Goal: Task Accomplishment & Management: Manage account settings

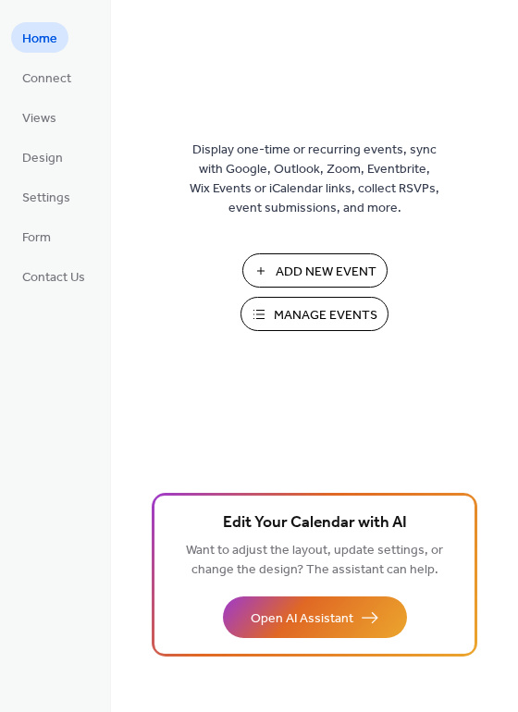
click at [282, 262] on span "Add New Event" at bounding box center [325, 271] width 101 height 19
click at [28, 195] on span "Settings" at bounding box center [46, 198] width 48 height 19
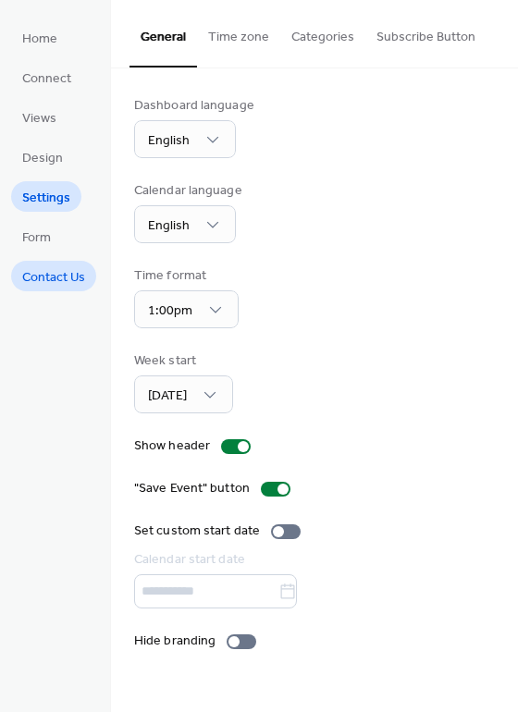
click at [34, 283] on span "Contact Us" at bounding box center [53, 277] width 63 height 19
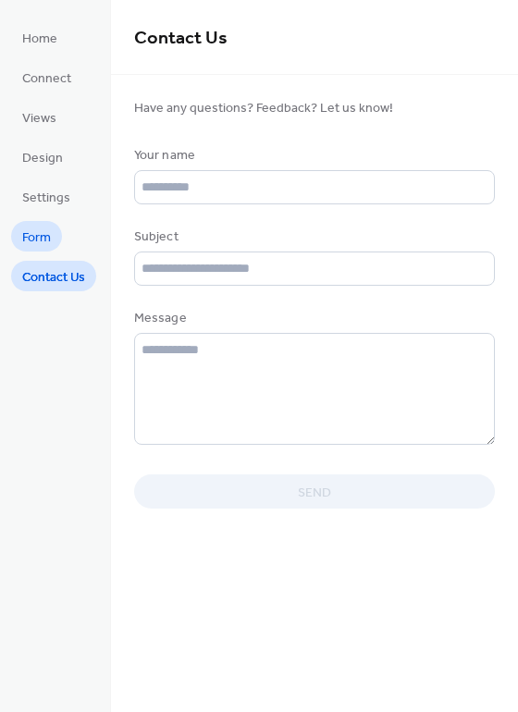
click at [36, 248] on span "Form" at bounding box center [36, 237] width 29 height 19
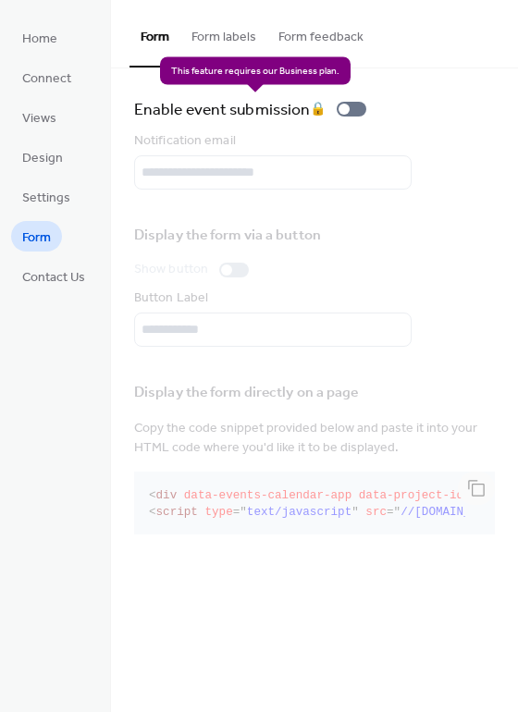
click at [340, 110] on div "Enable event submission 🔒" at bounding box center [253, 109] width 239 height 26
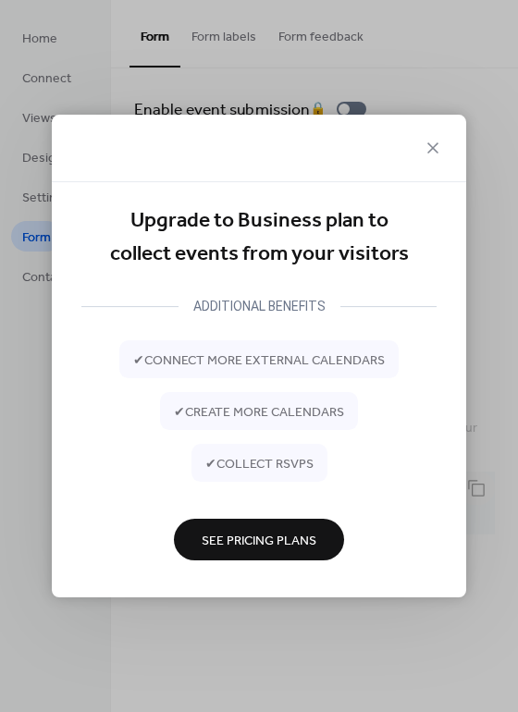
click at [433, 151] on icon at bounding box center [432, 148] width 22 height 22
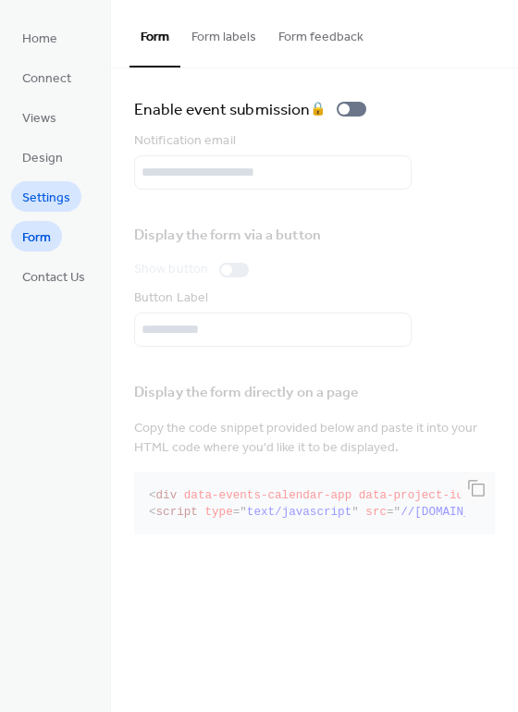
click at [34, 192] on span "Settings" at bounding box center [46, 198] width 48 height 19
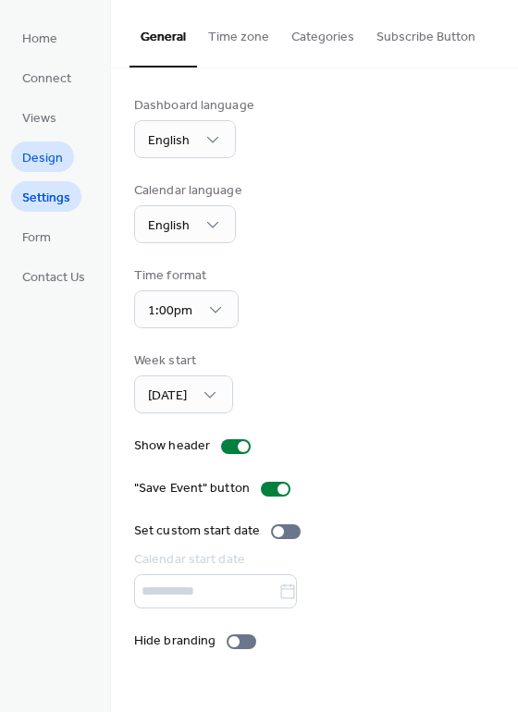
click at [38, 154] on span "Design" at bounding box center [42, 158] width 41 height 19
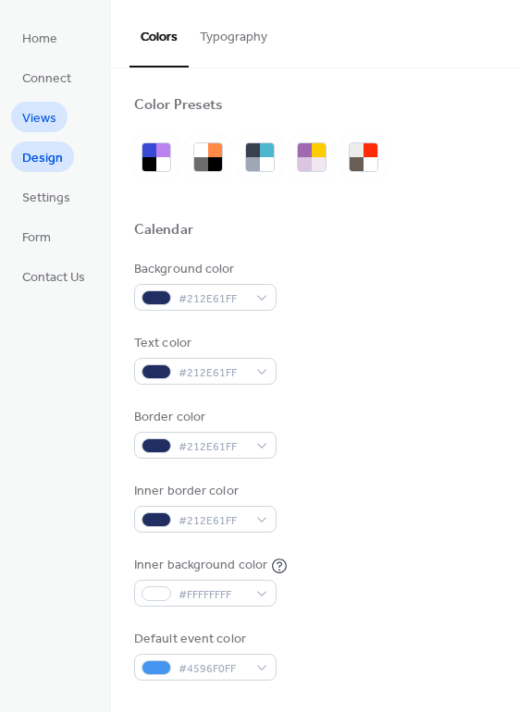
click at [35, 120] on span "Views" at bounding box center [39, 118] width 34 height 19
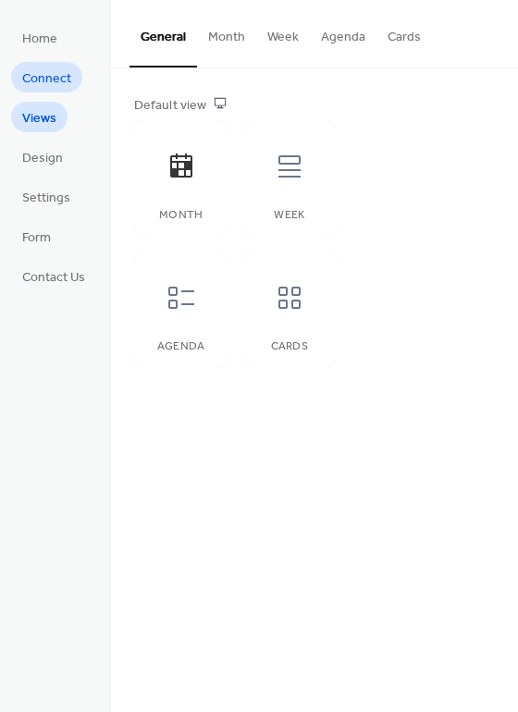
click at [43, 69] on span "Connect" at bounding box center [46, 78] width 49 height 19
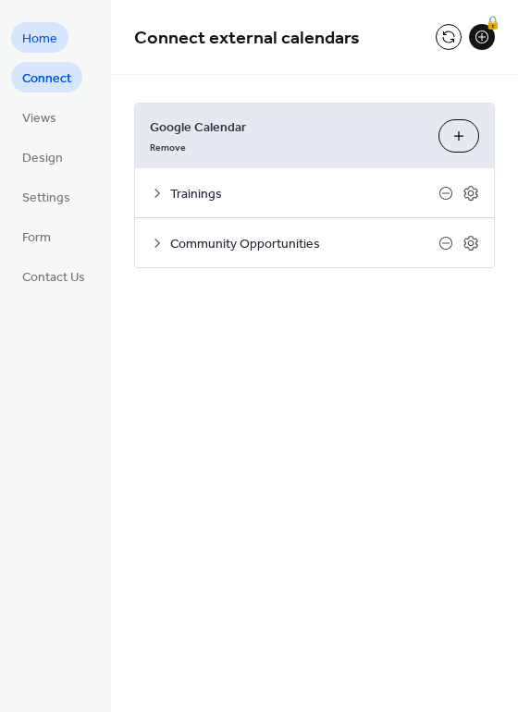
click at [35, 32] on span "Home" at bounding box center [39, 39] width 35 height 19
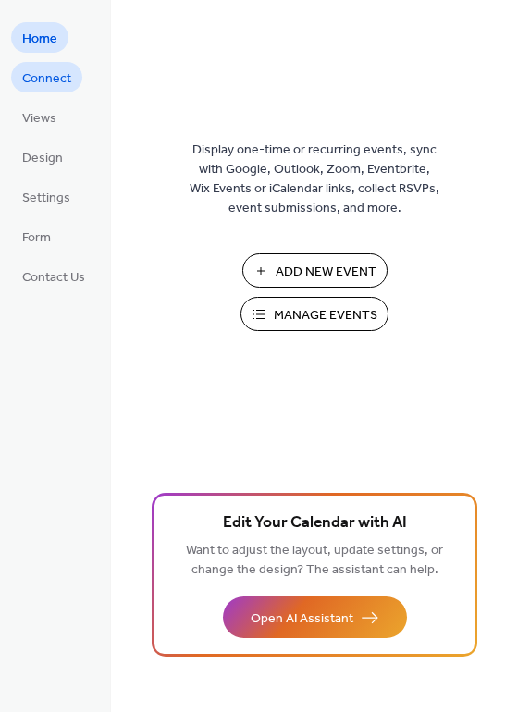
click at [37, 81] on span "Connect" at bounding box center [46, 78] width 49 height 19
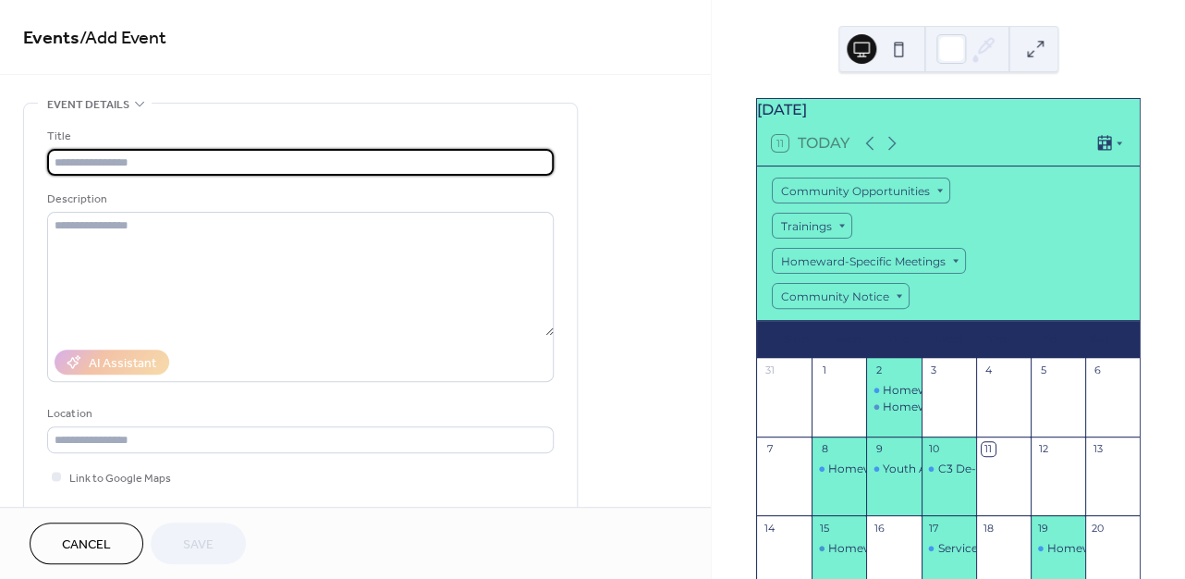
click at [159, 165] on input "text" at bounding box center [300, 162] width 506 height 27
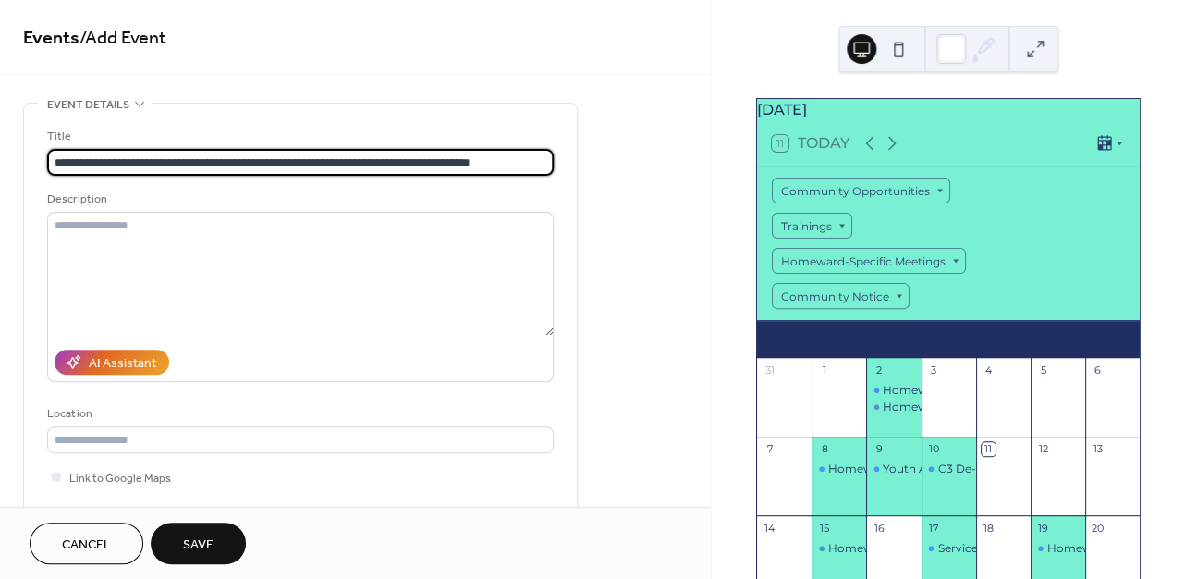
type input "**********"
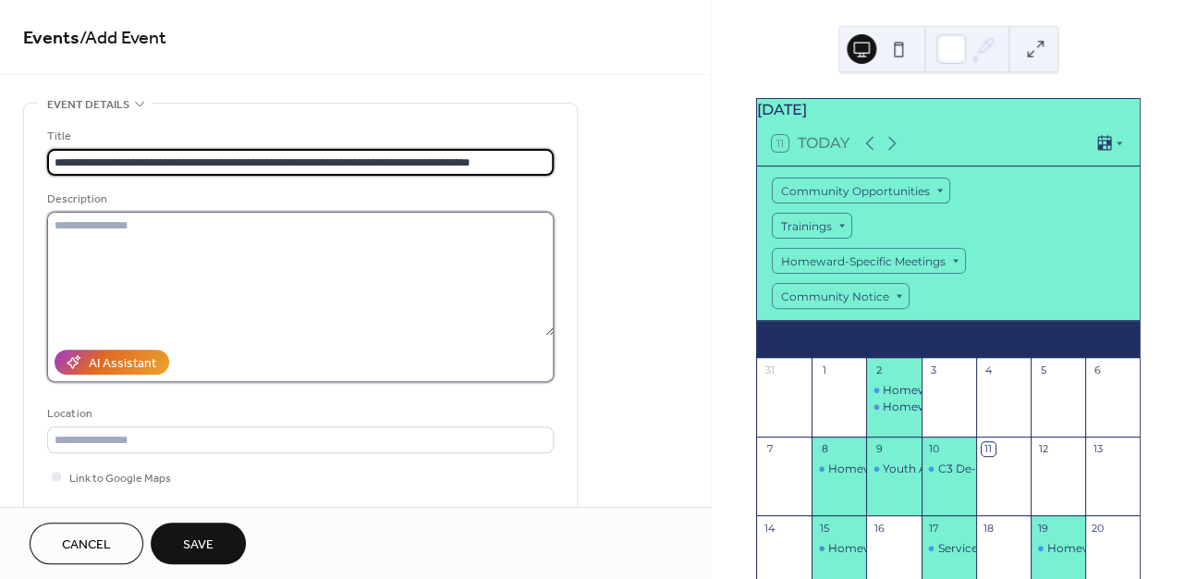
click at [140, 235] on textarea at bounding box center [300, 274] width 506 height 124
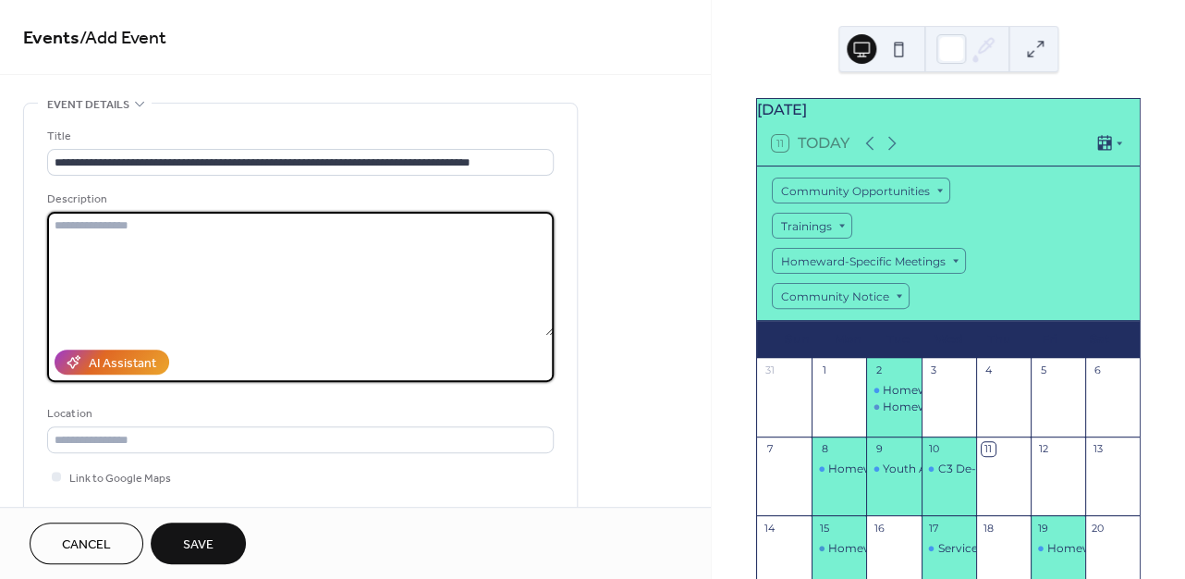
paste textarea "**********"
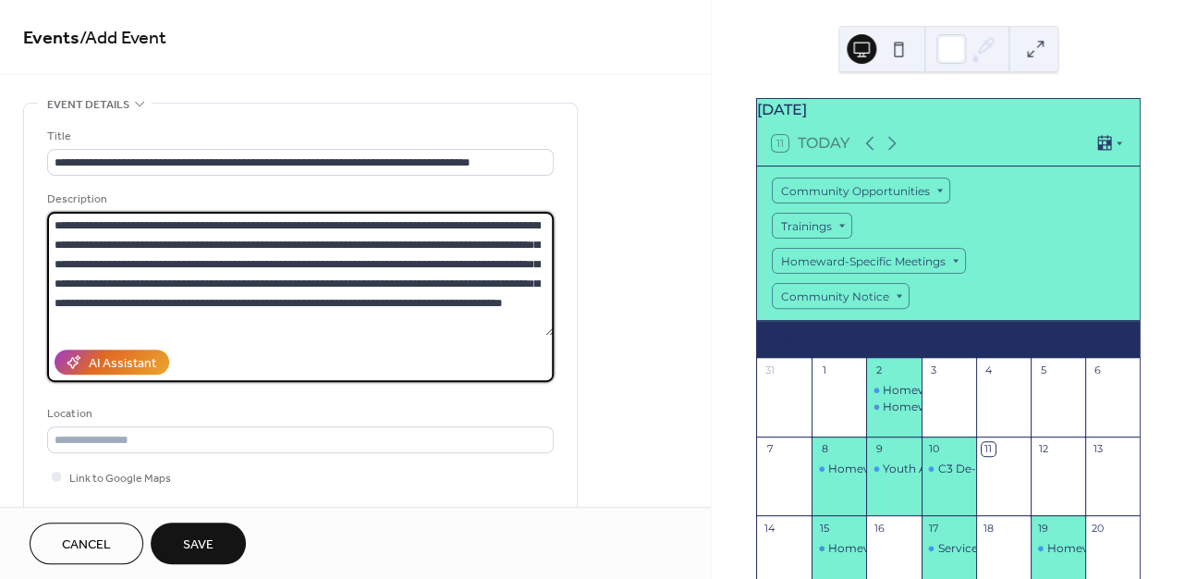
click at [67, 226] on textarea "**********" at bounding box center [300, 274] width 506 height 124
type textarea "**********"
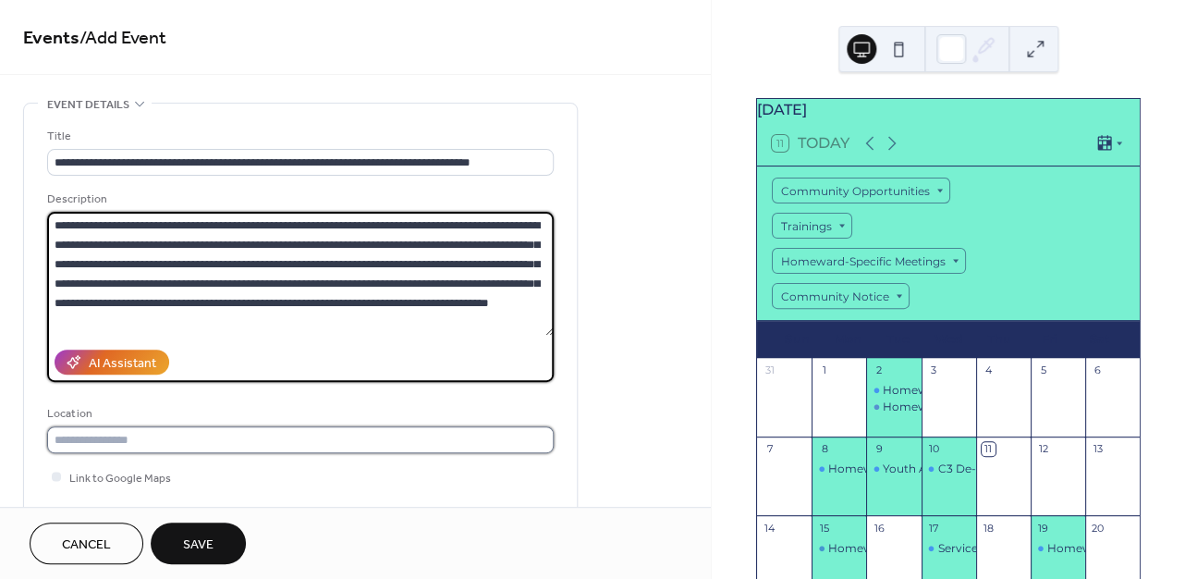
click at [134, 443] on input "text" at bounding box center [300, 439] width 506 height 27
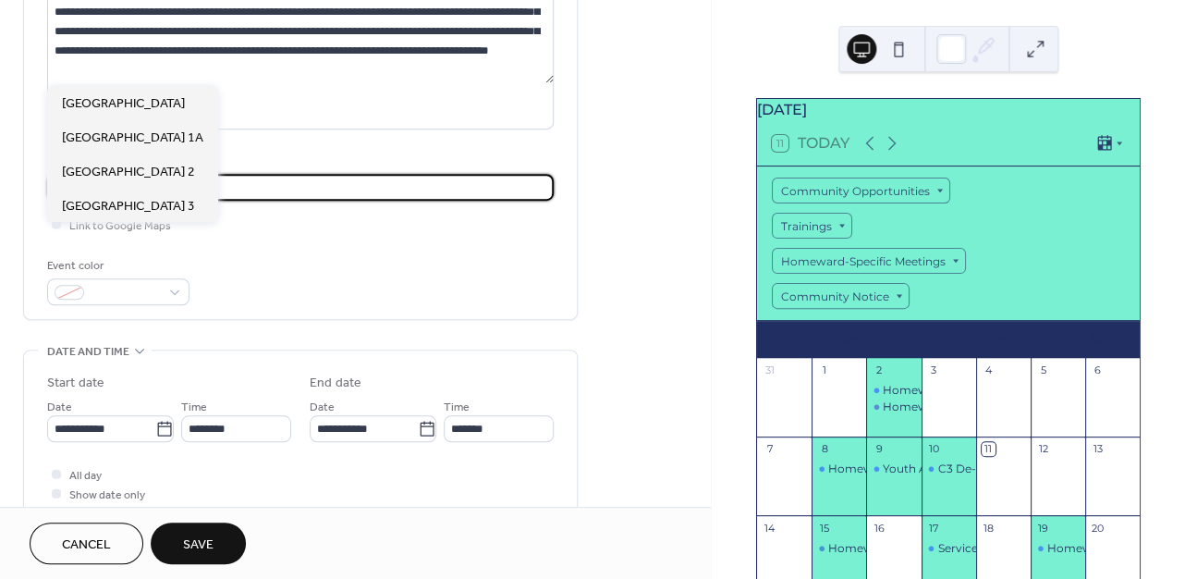
scroll to position [325, 0]
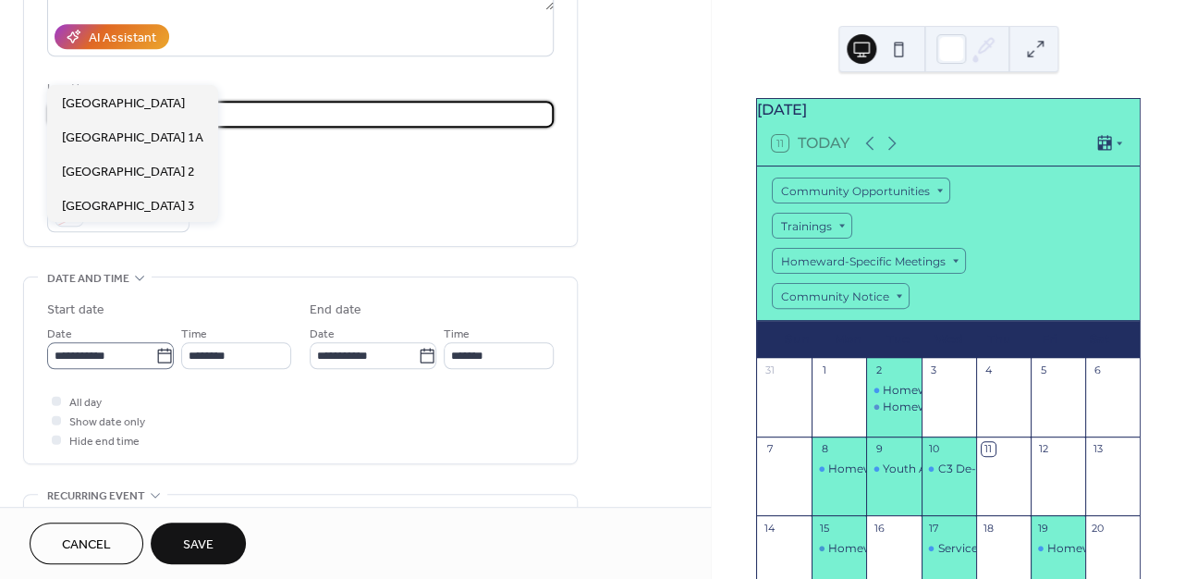
type input "**********"
click at [103, 369] on input "**********" at bounding box center [101, 355] width 108 height 27
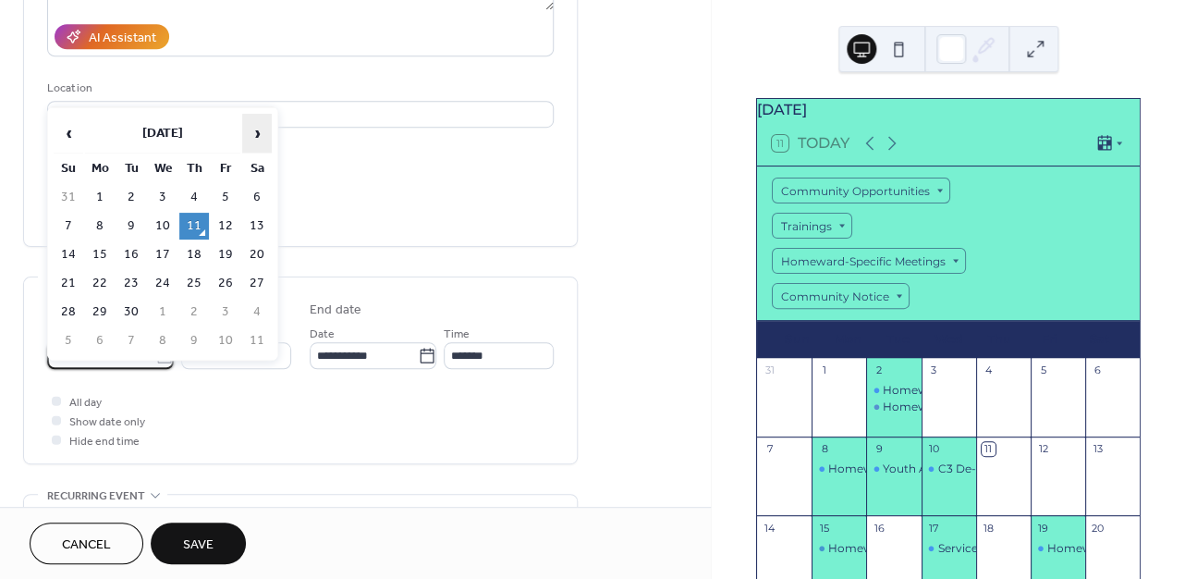
click at [257, 129] on span "›" at bounding box center [257, 133] width 28 height 37
click at [104, 287] on td "20" at bounding box center [100, 283] width 30 height 27
type input "**********"
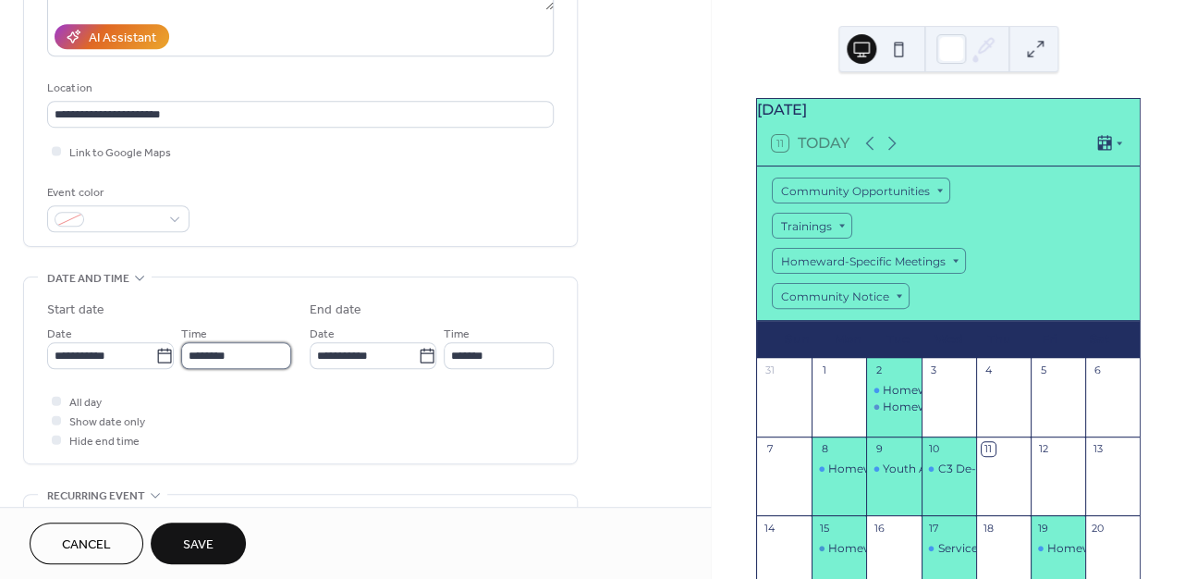
click at [193, 363] on input "********" at bounding box center [236, 355] width 110 height 27
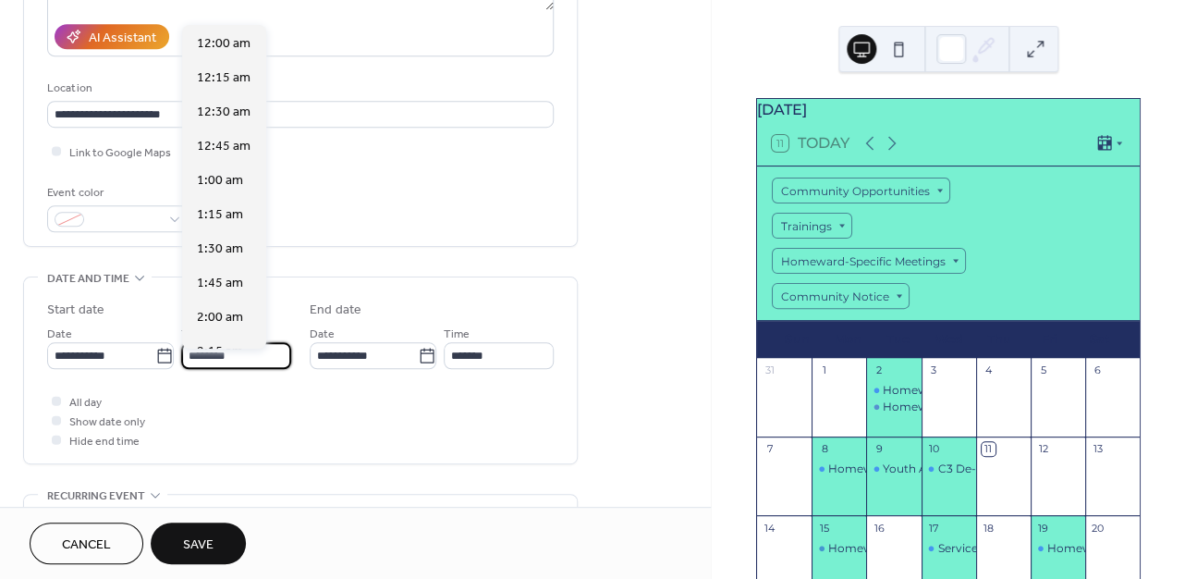
scroll to position [1641, 0]
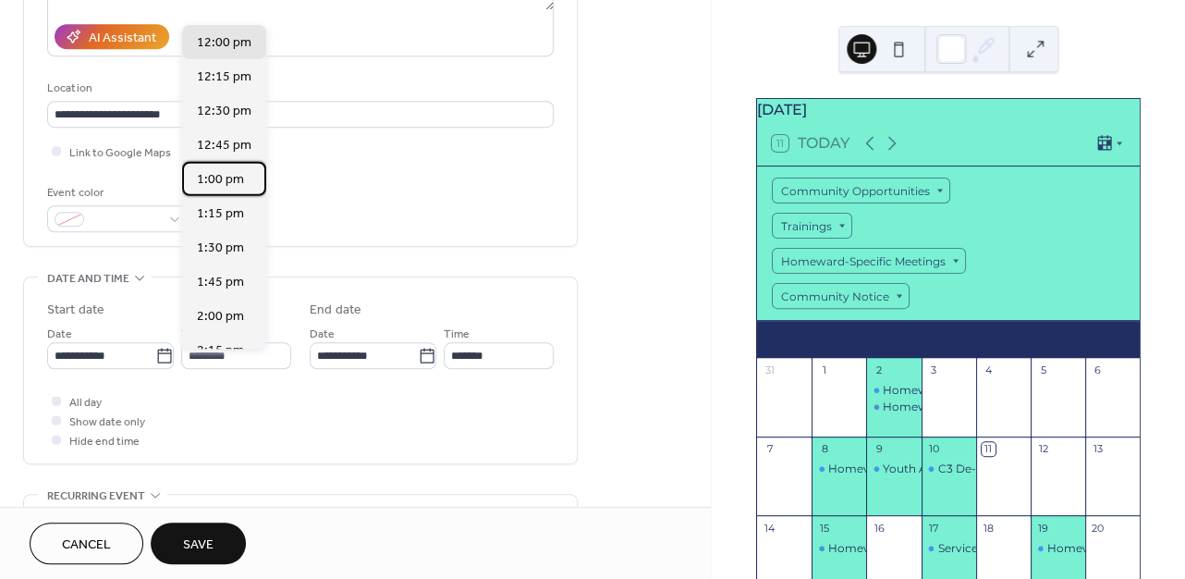
click at [208, 178] on span "1:00 pm" at bounding box center [220, 180] width 47 height 19
type input "*******"
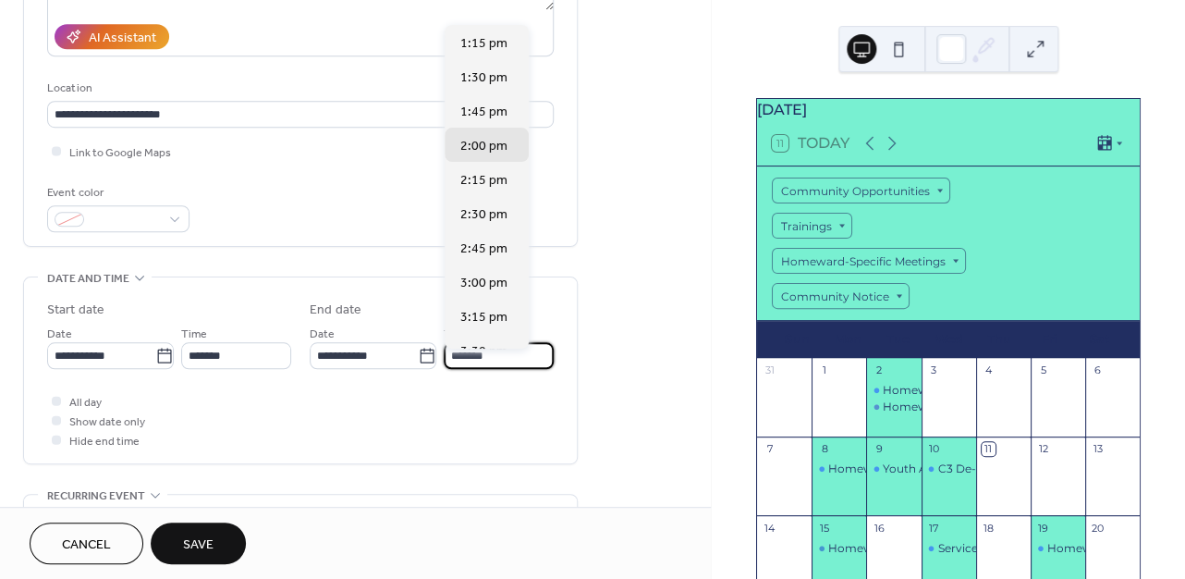
click at [458, 368] on input "*******" at bounding box center [499, 355] width 110 height 27
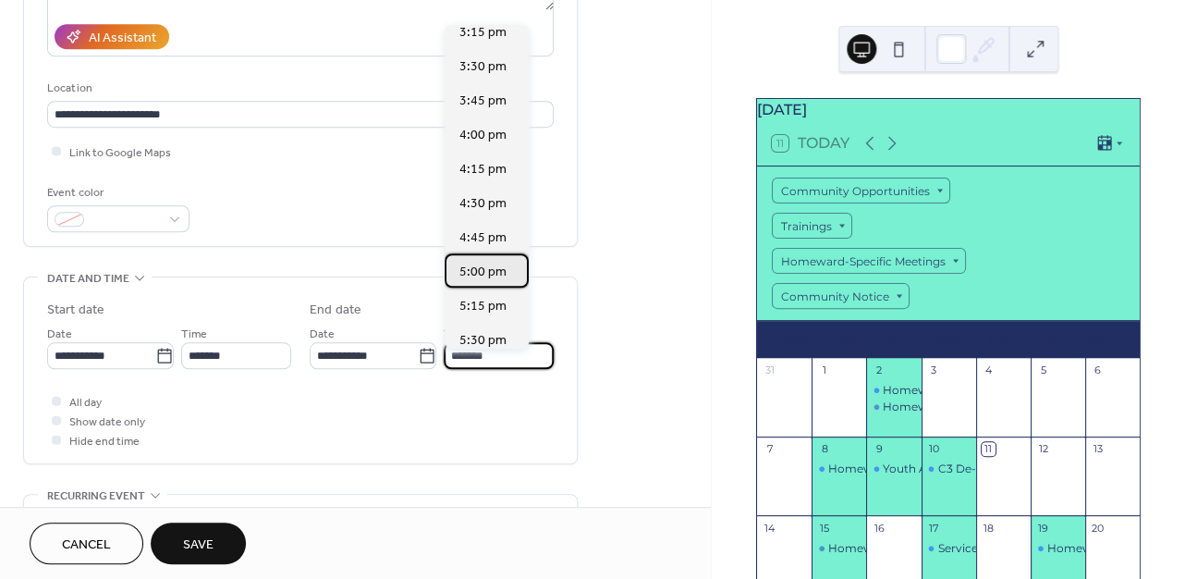
click at [466, 275] on span "5:00 pm" at bounding box center [482, 271] width 47 height 19
type input "*******"
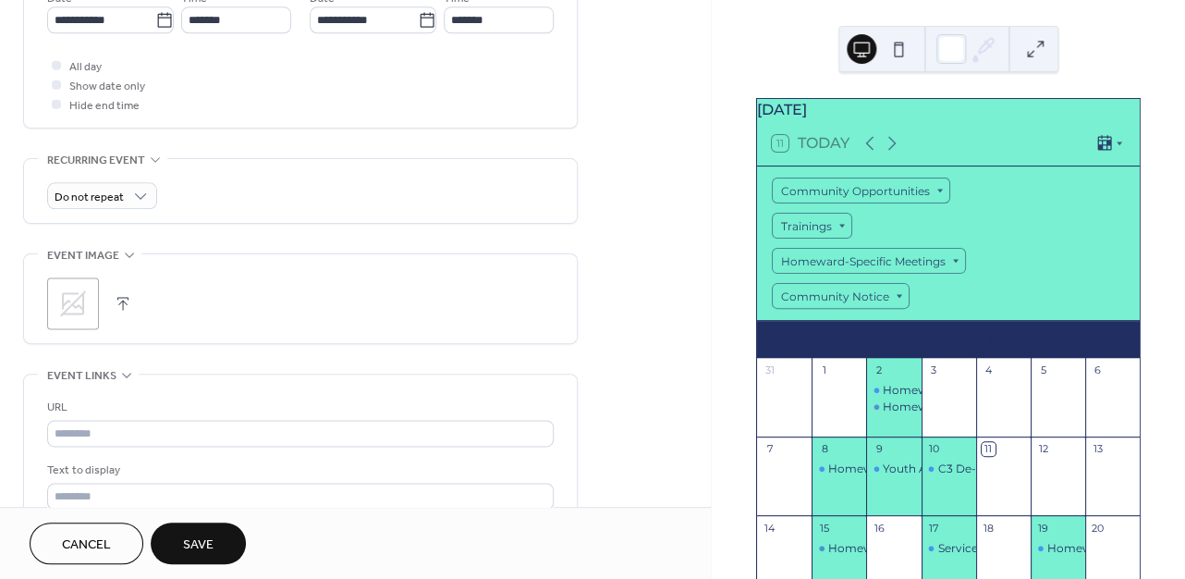
scroll to position [681, 0]
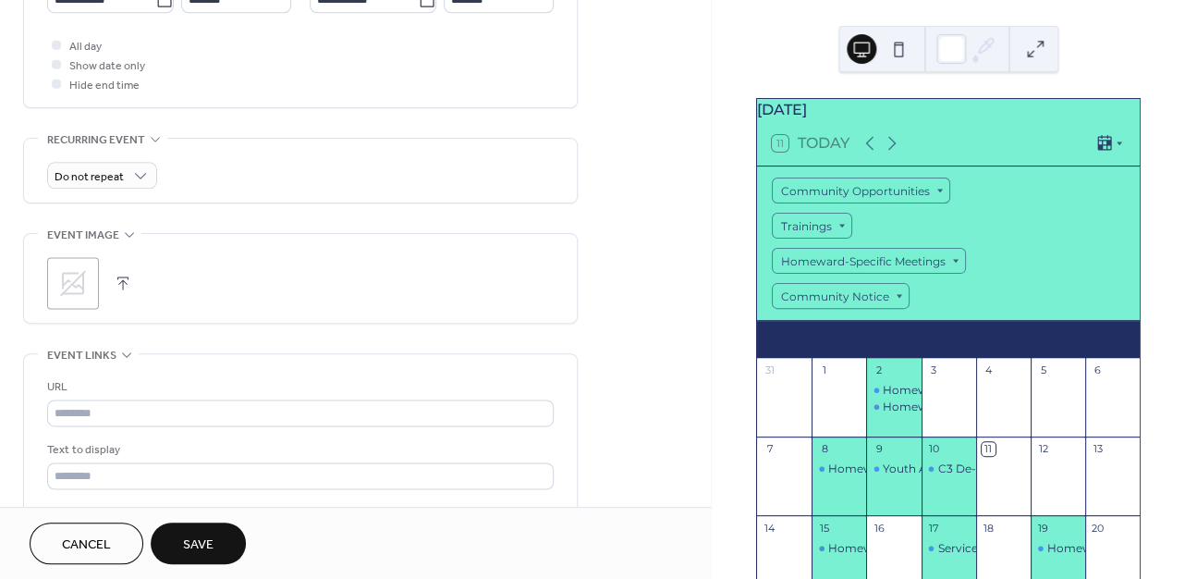
click at [90, 290] on div ";" at bounding box center [73, 283] width 52 height 52
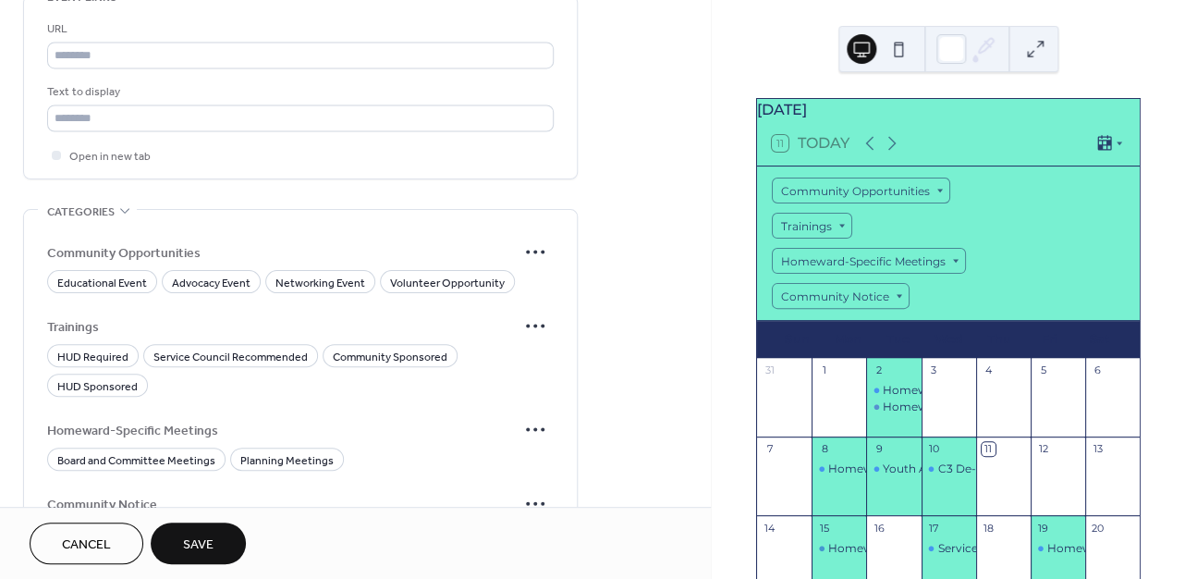
scroll to position [1078, 0]
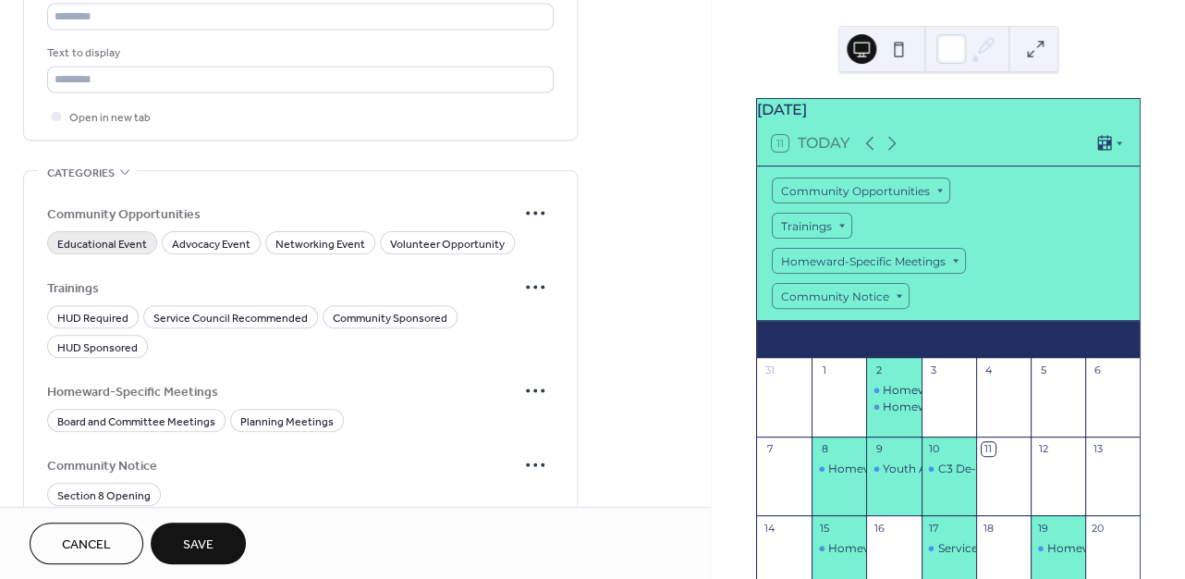
click at [80, 251] on span "Educational Event" at bounding box center [102, 244] width 90 height 19
click at [272, 328] on span "Service Council Recommended" at bounding box center [230, 318] width 154 height 19
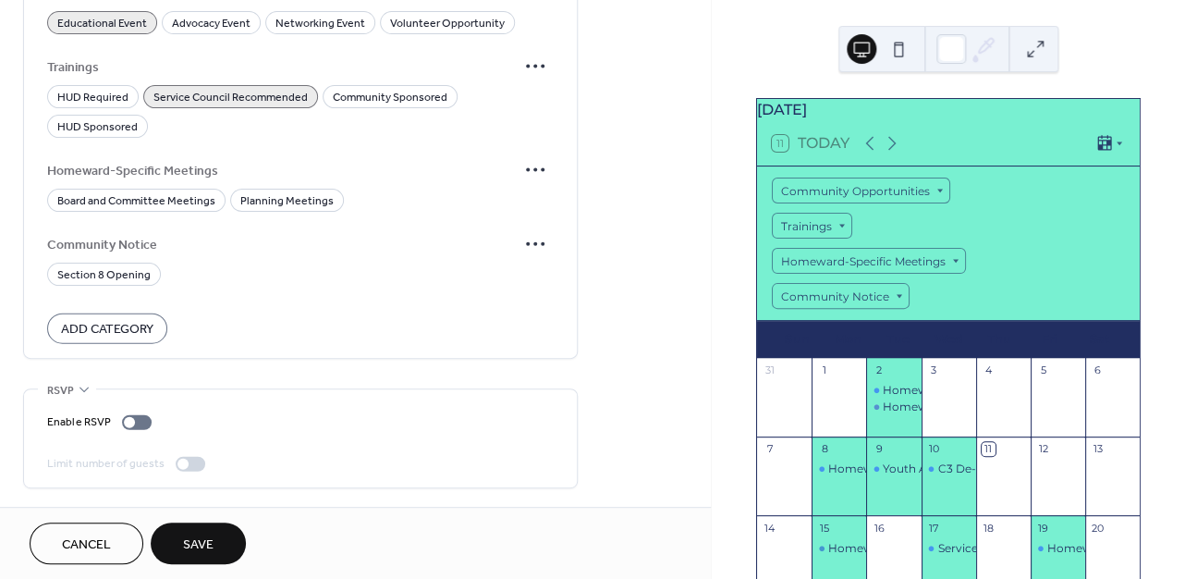
scroll to position [1313, 0]
click at [132, 422] on div at bounding box center [129, 422] width 11 height 11
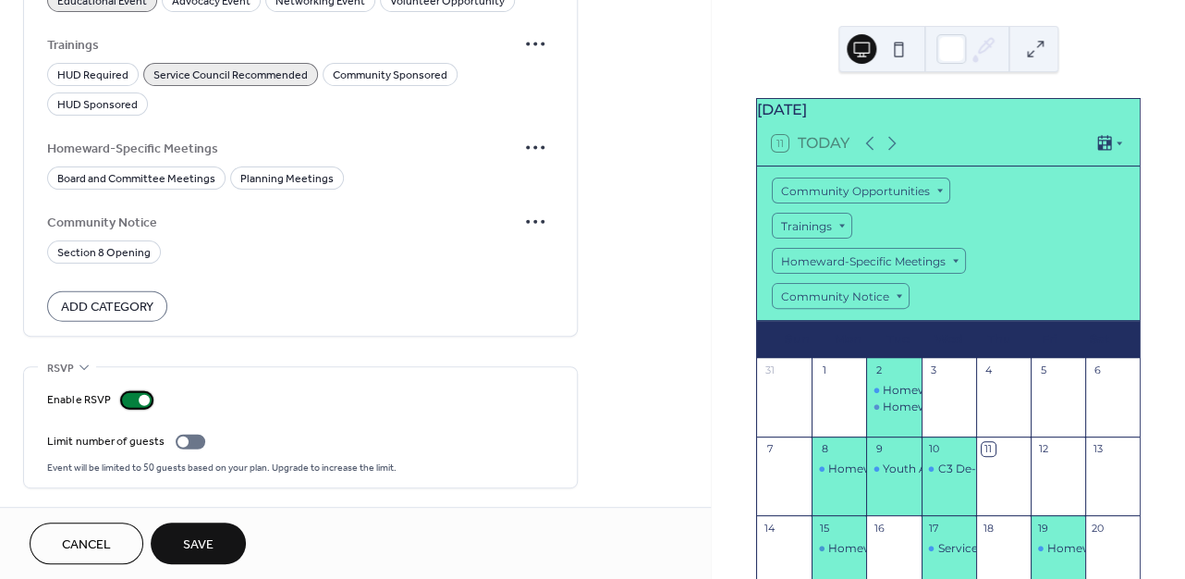
scroll to position [1336, 0]
click at [182, 440] on div at bounding box center [182, 441] width 11 height 11
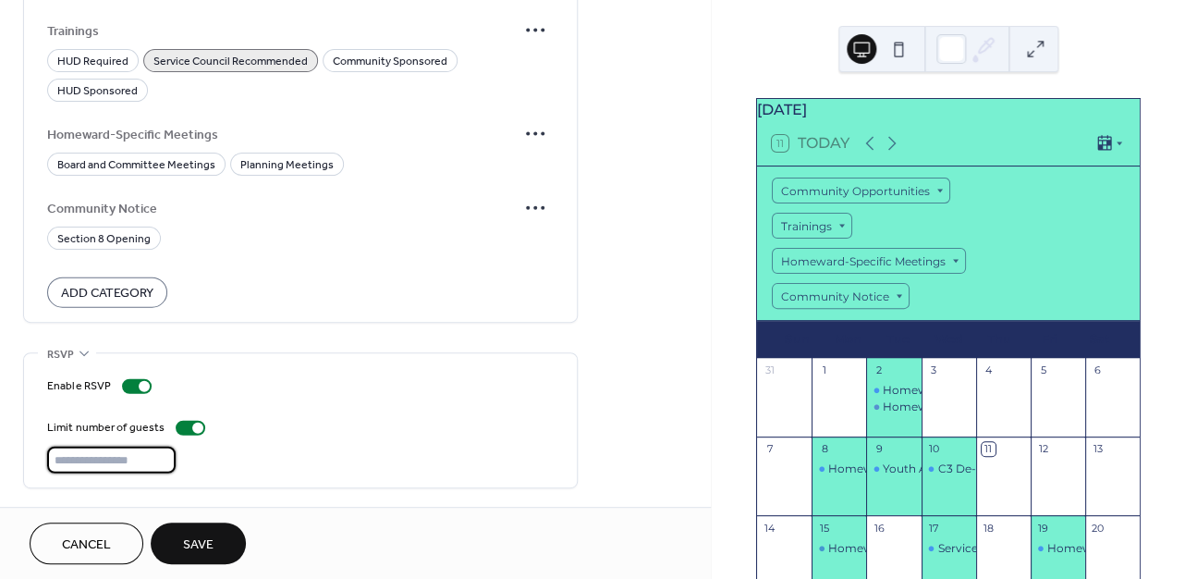
drag, startPoint x: 146, startPoint y: 470, endPoint x: 55, endPoint y: 461, distance: 91.0
click at [55, 461] on input "**" at bounding box center [111, 459] width 128 height 27
type input "**"
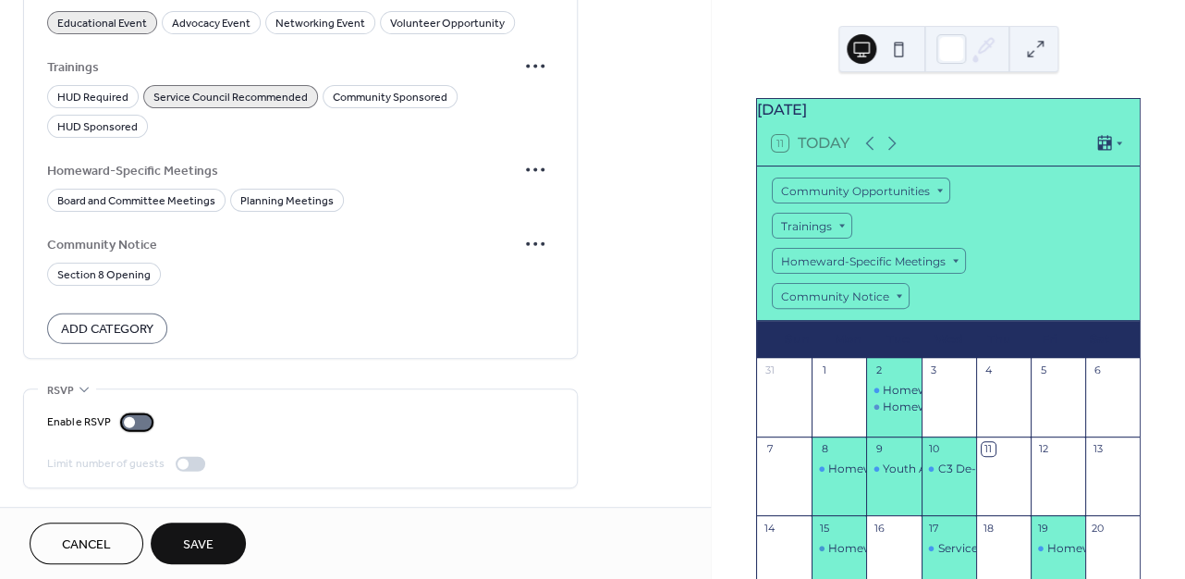
click at [128, 417] on div at bounding box center [129, 422] width 11 height 11
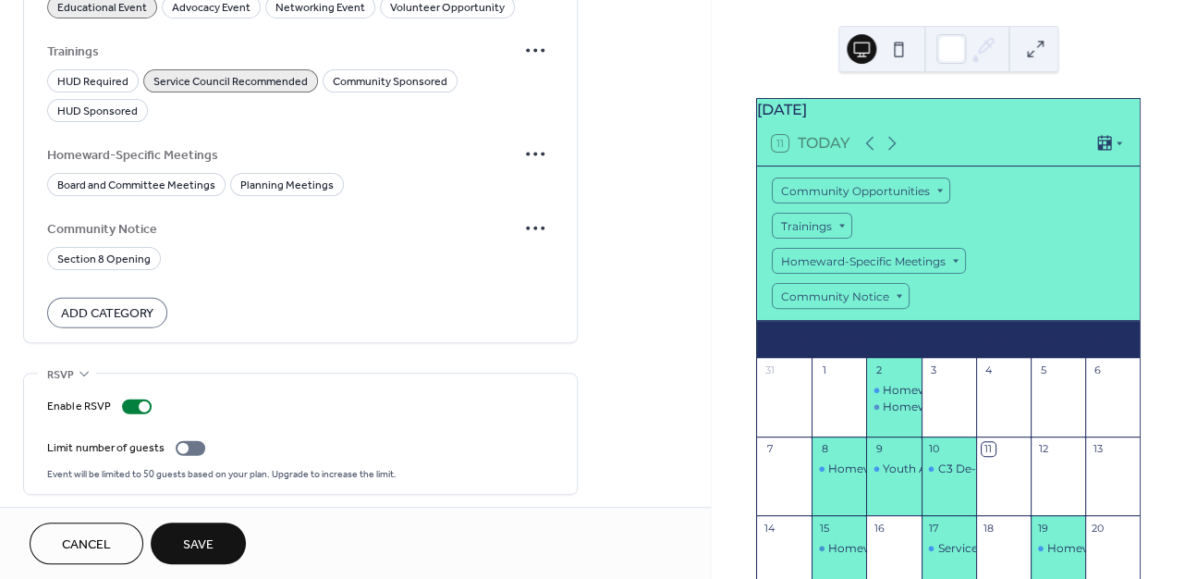
click at [198, 544] on span "Save" at bounding box center [198, 544] width 31 height 19
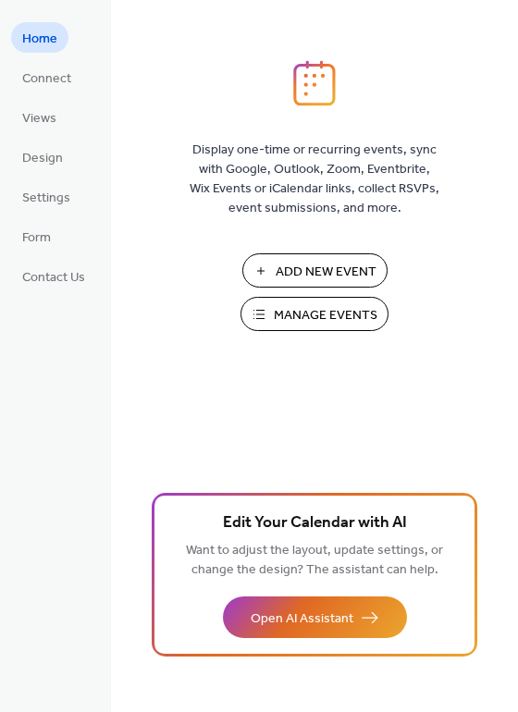
click at [309, 310] on span "Manage Events" at bounding box center [326, 315] width 104 height 19
click at [52, 240] on link "Form" at bounding box center [36, 236] width 51 height 31
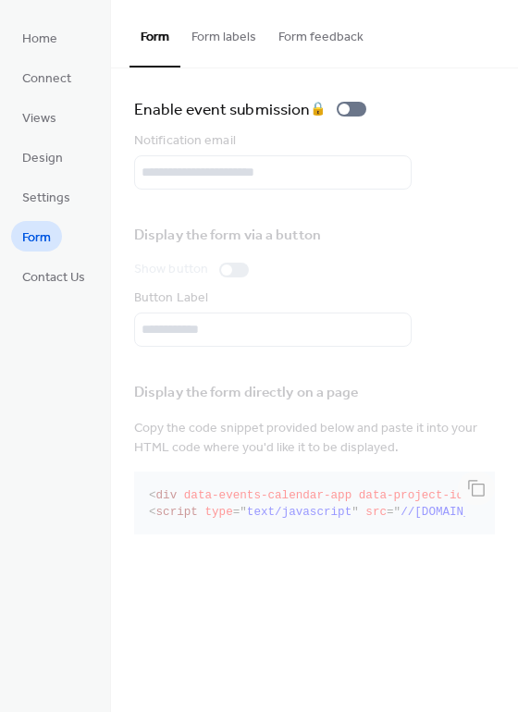
click at [285, 178] on div "Notification email" at bounding box center [314, 160] width 360 height 58
click at [28, 193] on span "Settings" at bounding box center [46, 198] width 48 height 19
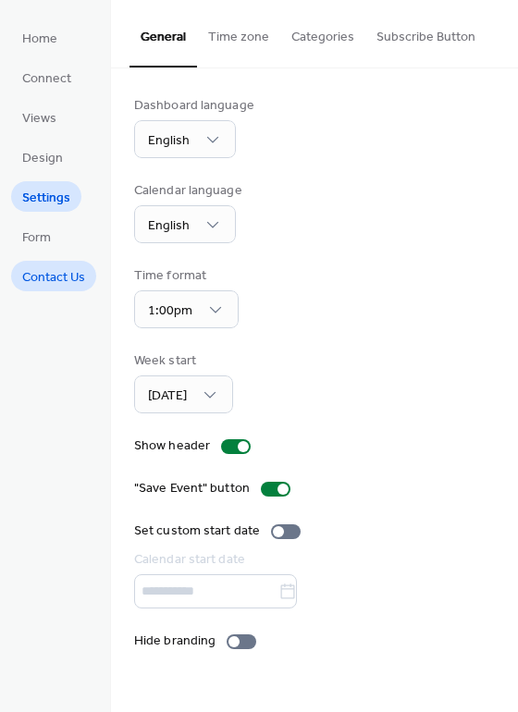
click at [46, 281] on span "Contact Us" at bounding box center [53, 277] width 63 height 19
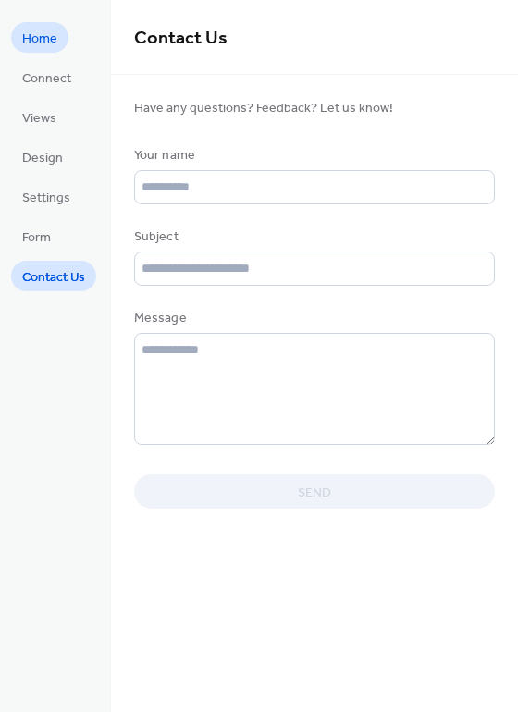
click at [38, 38] on span "Home" at bounding box center [39, 39] width 35 height 19
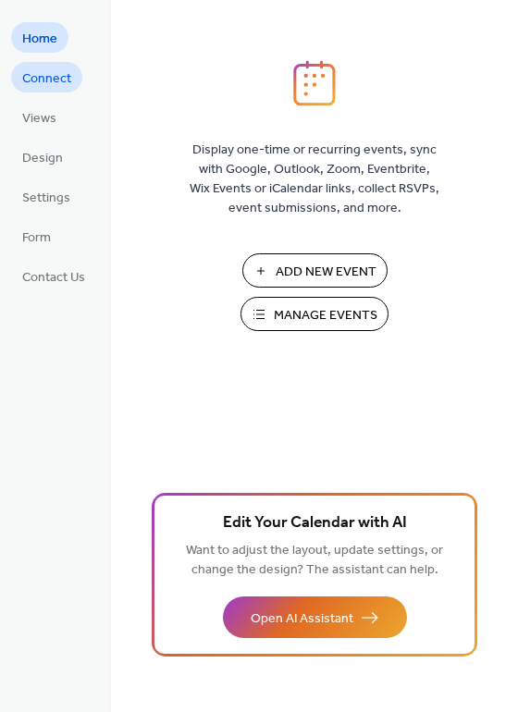
click at [38, 92] on link "Connect" at bounding box center [46, 77] width 71 height 31
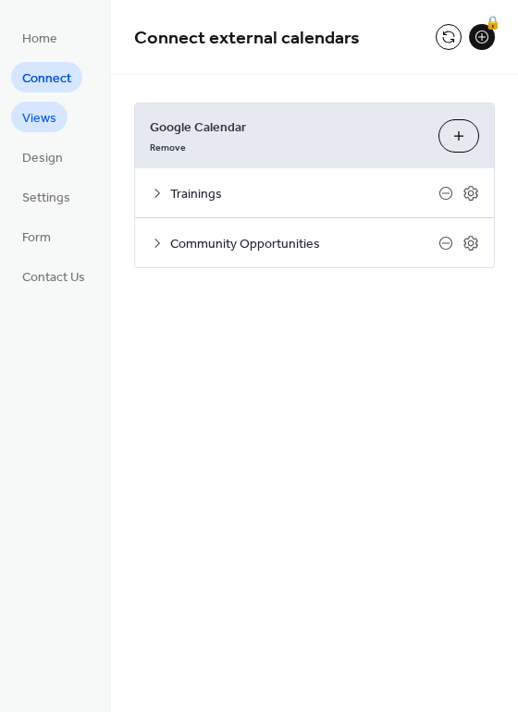
click at [31, 121] on span "Views" at bounding box center [39, 118] width 34 height 19
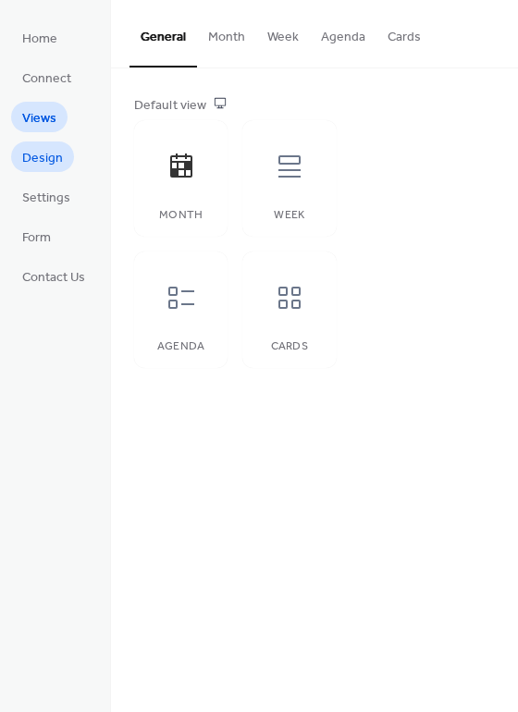
click at [35, 164] on span "Design" at bounding box center [42, 158] width 41 height 19
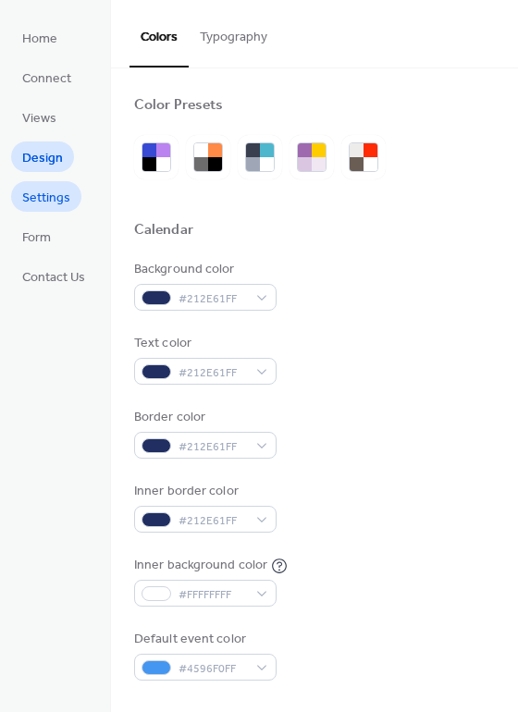
click at [37, 193] on span "Settings" at bounding box center [46, 198] width 48 height 19
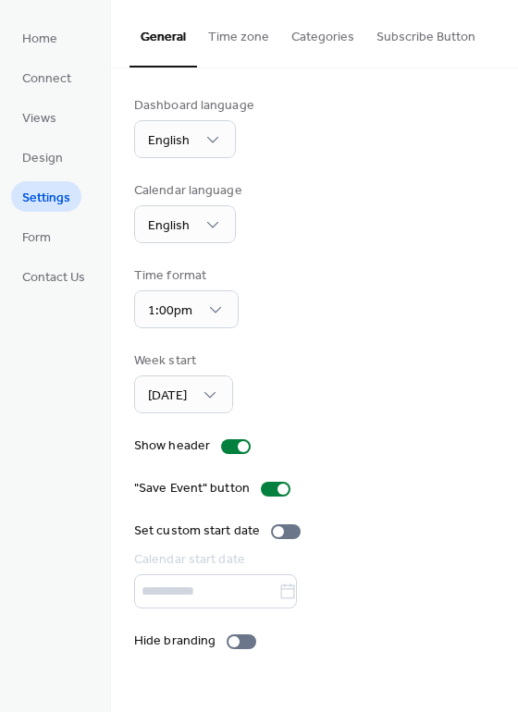
click at [404, 40] on button "Subscribe Button" at bounding box center [425, 33] width 121 height 66
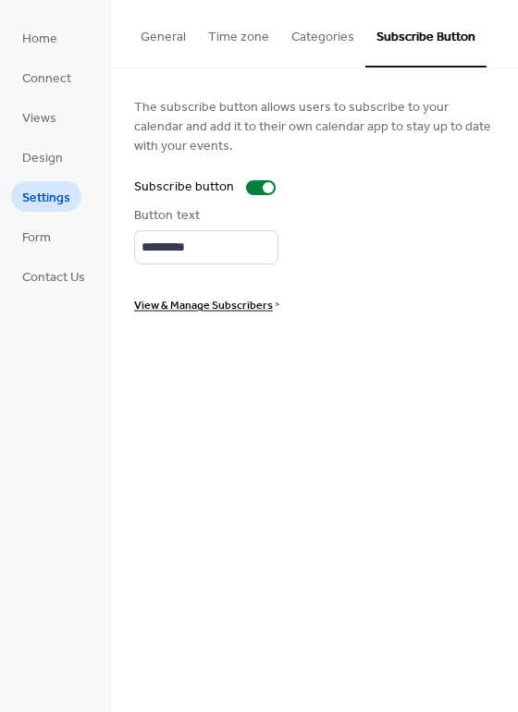
click at [311, 32] on button "Categories" at bounding box center [322, 33] width 85 height 66
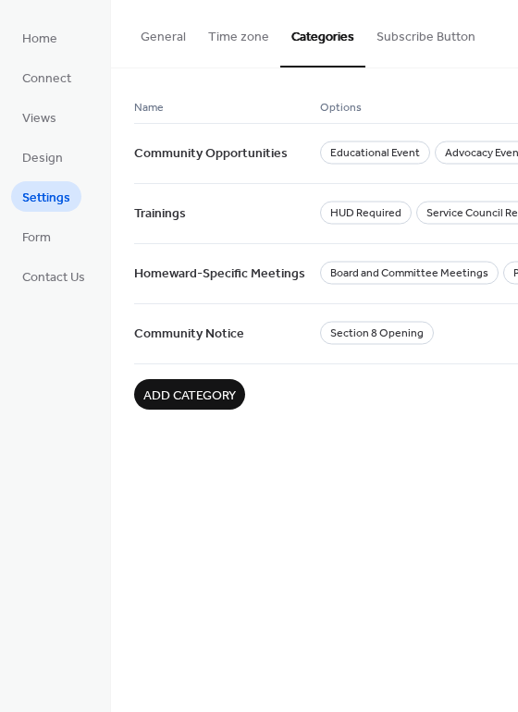
click at [243, 36] on button "Time zone" at bounding box center [238, 33] width 83 height 66
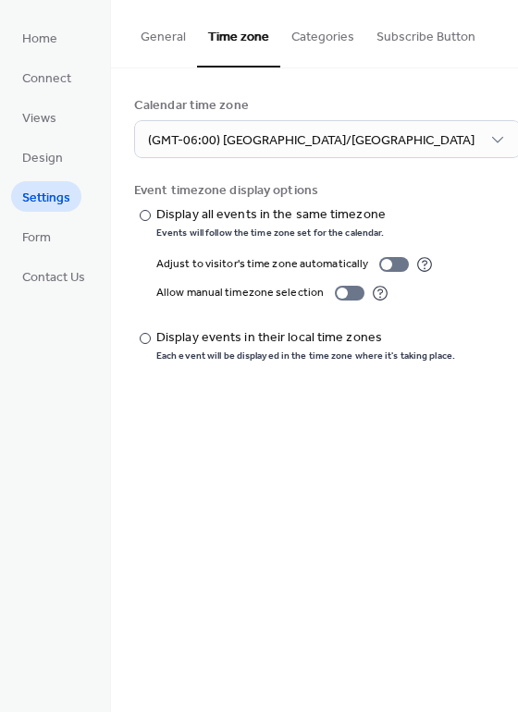
click at [169, 36] on button "General" at bounding box center [162, 33] width 67 height 66
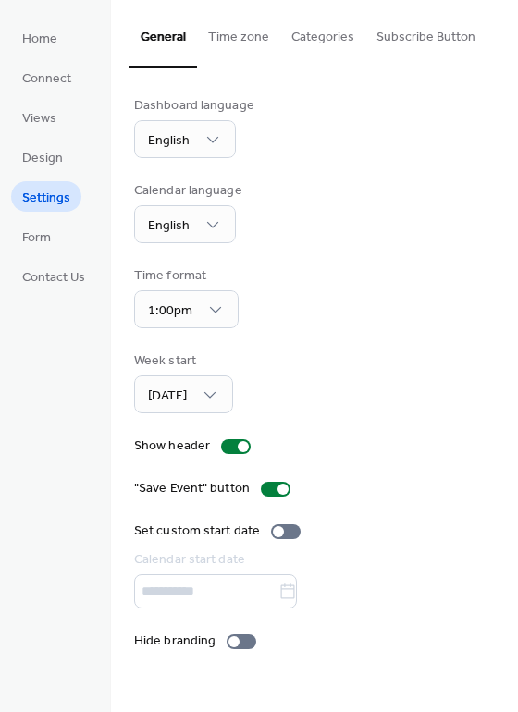
click at [226, 43] on button "Time zone" at bounding box center [238, 33] width 83 height 66
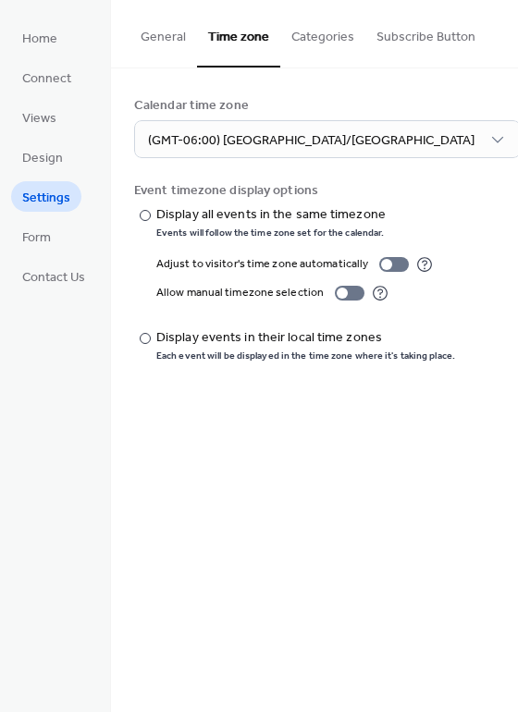
click at [162, 39] on button "General" at bounding box center [162, 33] width 67 height 66
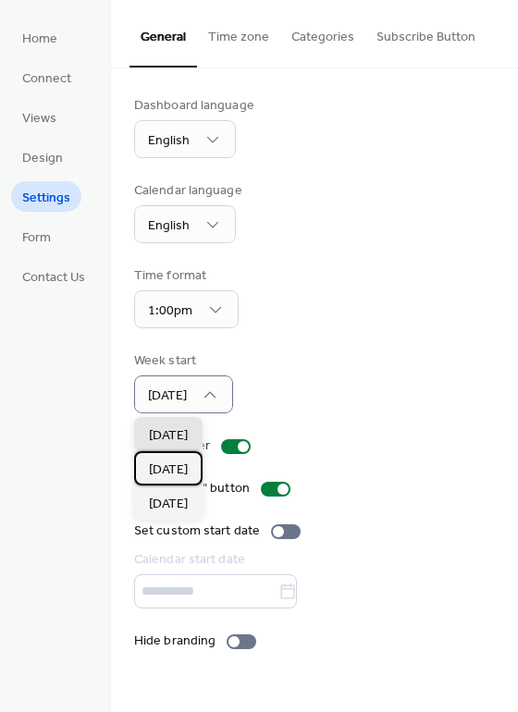
click at [160, 475] on span "Monday" at bounding box center [168, 469] width 39 height 19
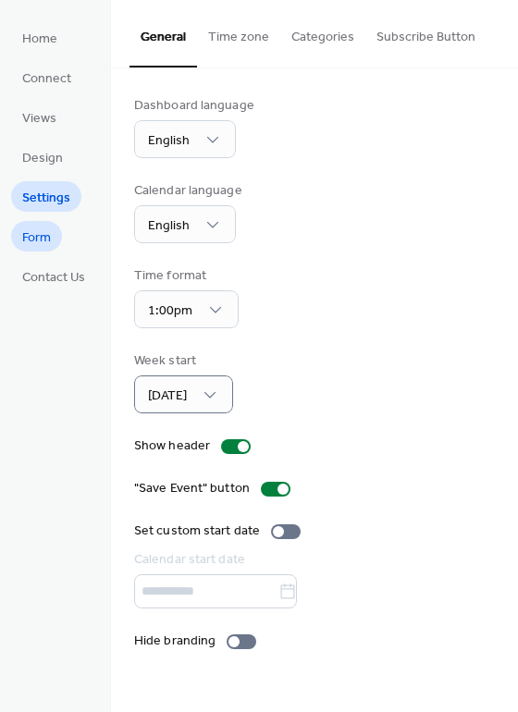
click at [55, 243] on link "Form" at bounding box center [36, 236] width 51 height 31
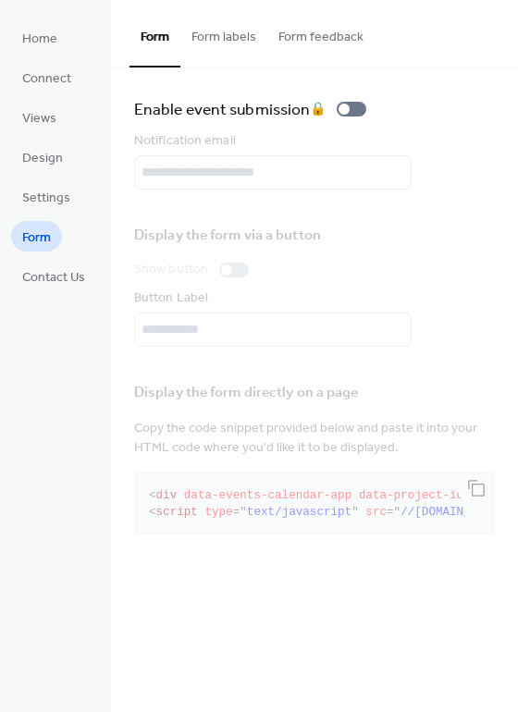
click at [225, 41] on button "Form labels" at bounding box center [223, 33] width 87 height 66
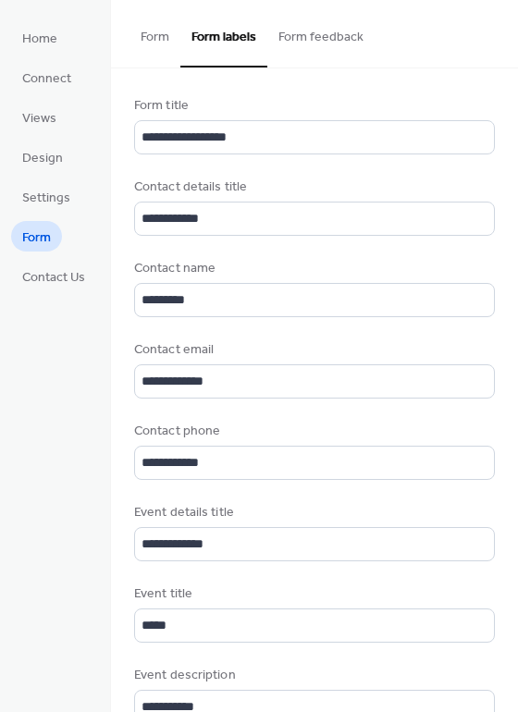
click at [313, 38] on button "Form feedback" at bounding box center [320, 33] width 107 height 66
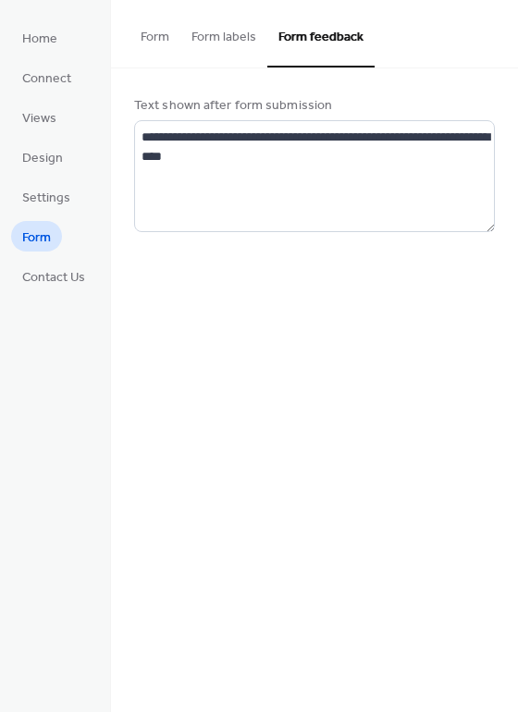
click at [235, 34] on button "Form labels" at bounding box center [223, 33] width 87 height 66
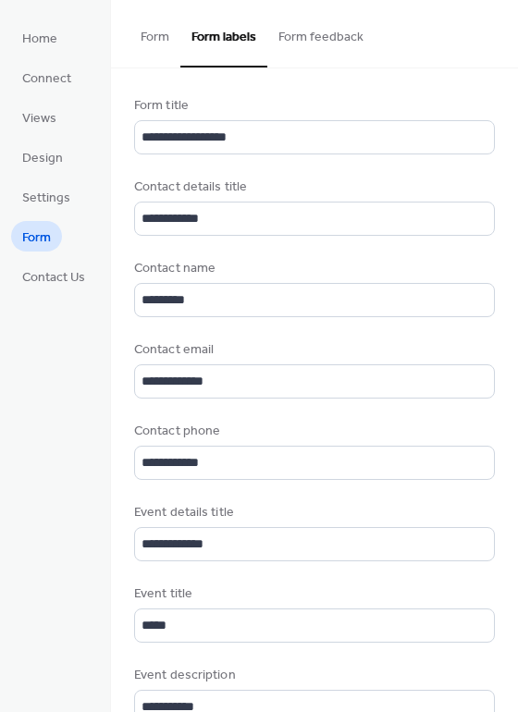
click at [151, 38] on button "Form" at bounding box center [154, 33] width 51 height 66
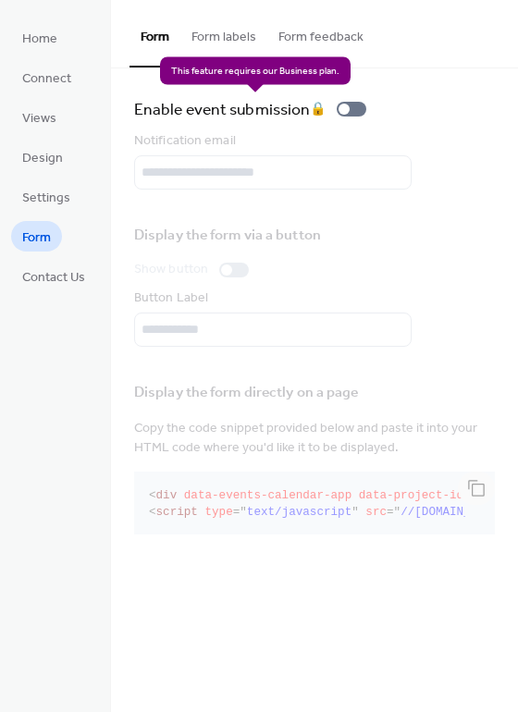
click at [337, 110] on div "Enable event submission 🔒" at bounding box center [253, 109] width 239 height 26
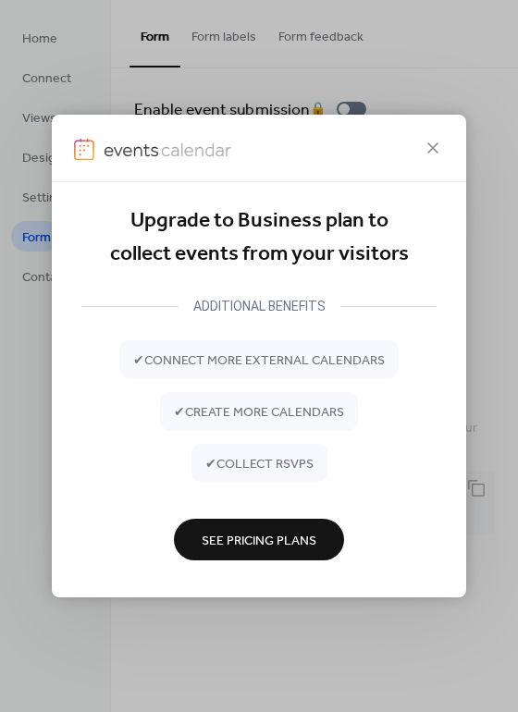
click at [247, 533] on span "See Pricing Plans" at bounding box center [258, 540] width 115 height 19
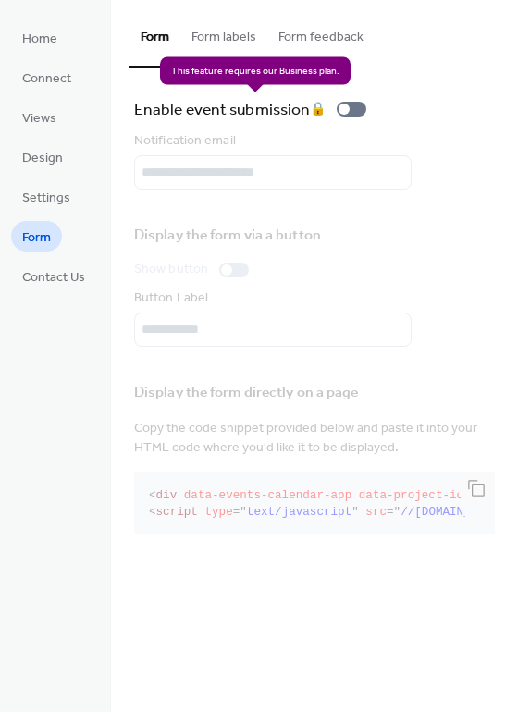
click at [340, 112] on div "Enable event submission 🔒" at bounding box center [253, 109] width 239 height 26
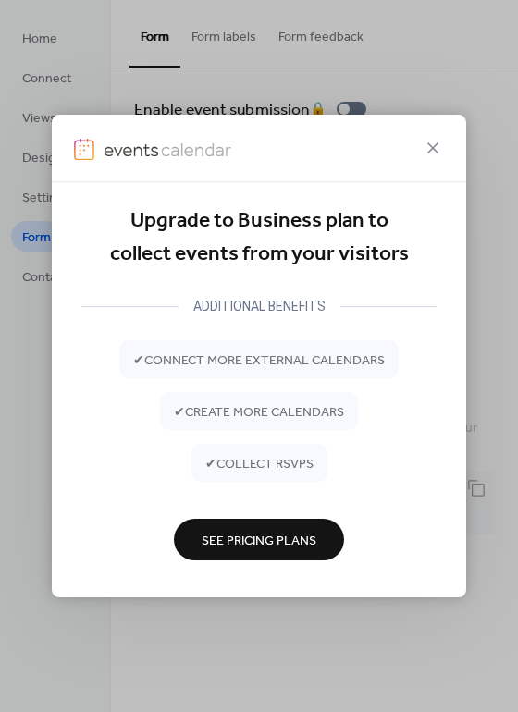
click at [433, 150] on icon at bounding box center [432, 148] width 22 height 22
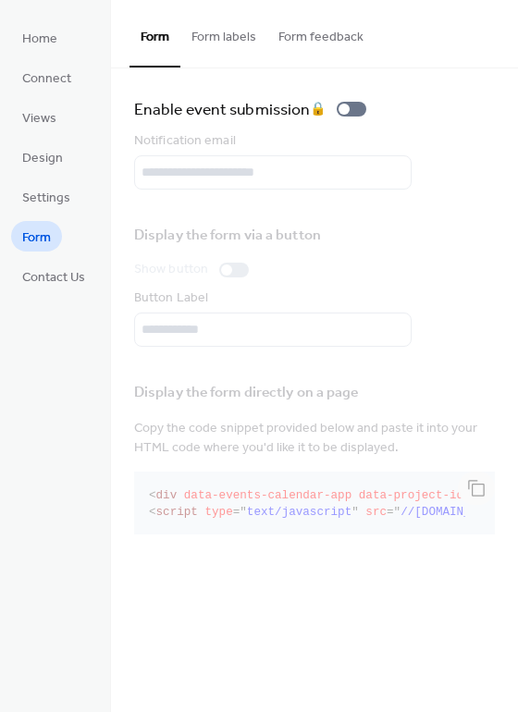
click at [283, 177] on div "Notification email" at bounding box center [314, 160] width 360 height 58
click at [227, 32] on button "Form labels" at bounding box center [223, 33] width 87 height 66
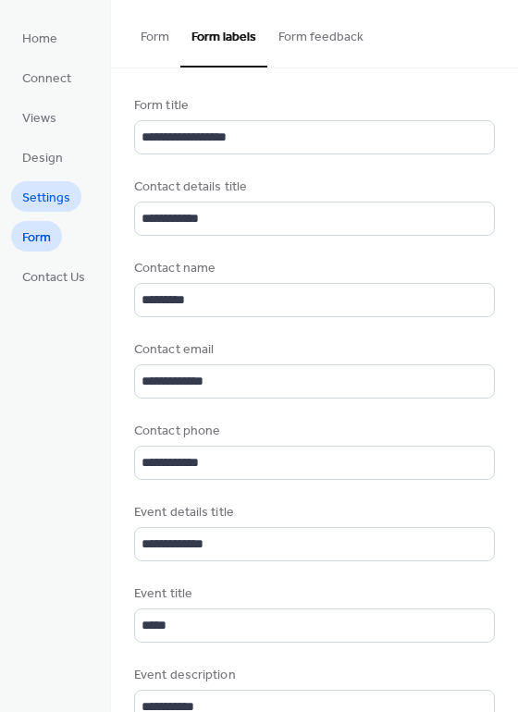
click at [63, 183] on link "Settings" at bounding box center [46, 196] width 70 height 31
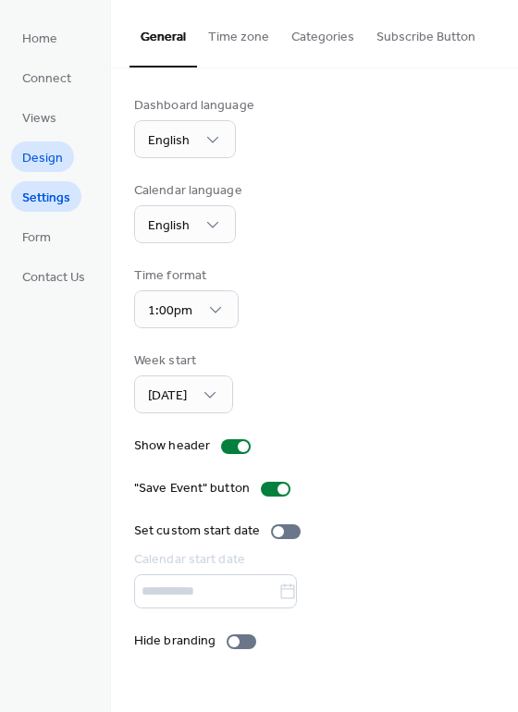
click at [44, 153] on span "Design" at bounding box center [42, 158] width 41 height 19
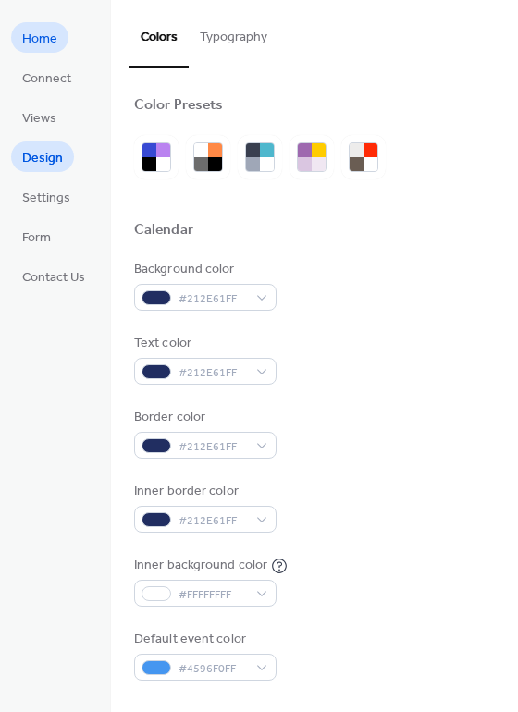
click at [53, 44] on span "Home" at bounding box center [39, 39] width 35 height 19
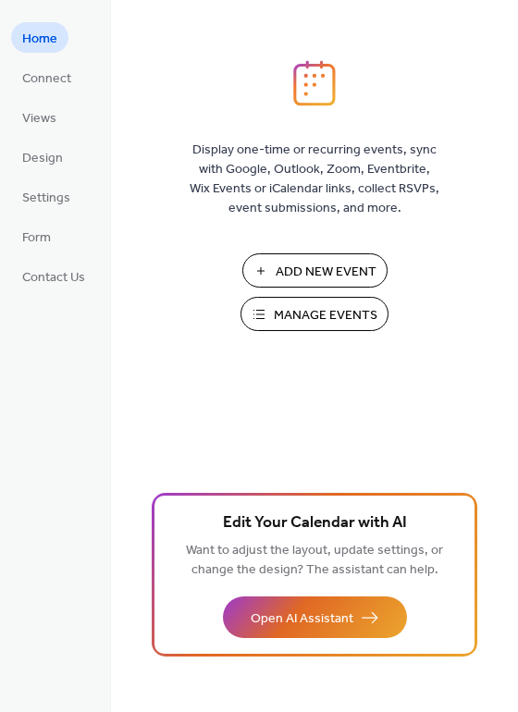
click at [312, 315] on span "Manage Events" at bounding box center [326, 315] width 104 height 19
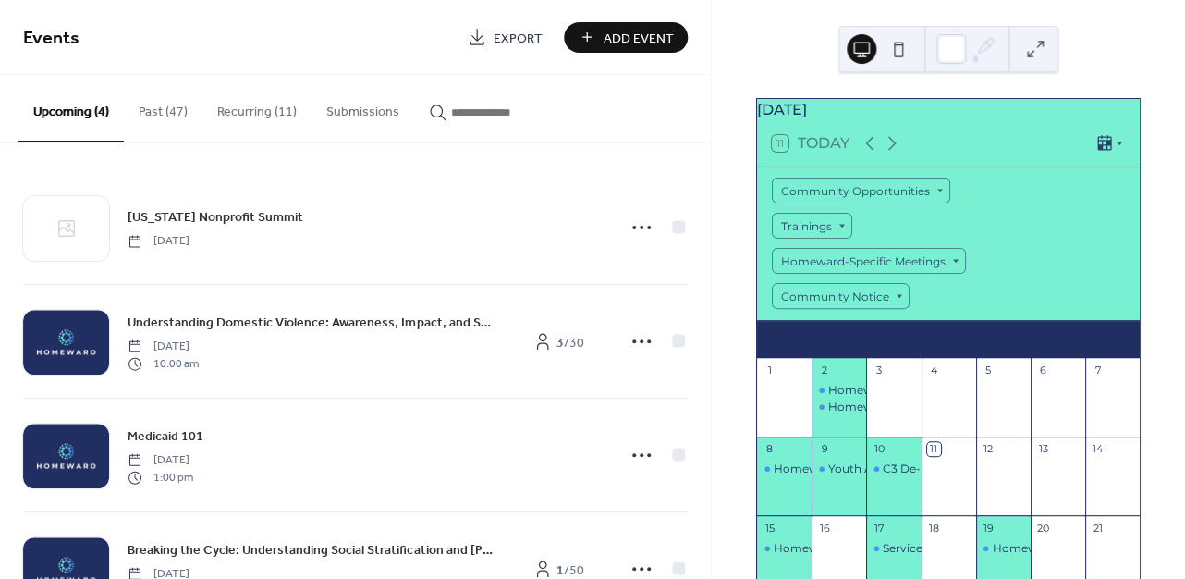
click at [354, 116] on button "Submissions" at bounding box center [362, 108] width 103 height 66
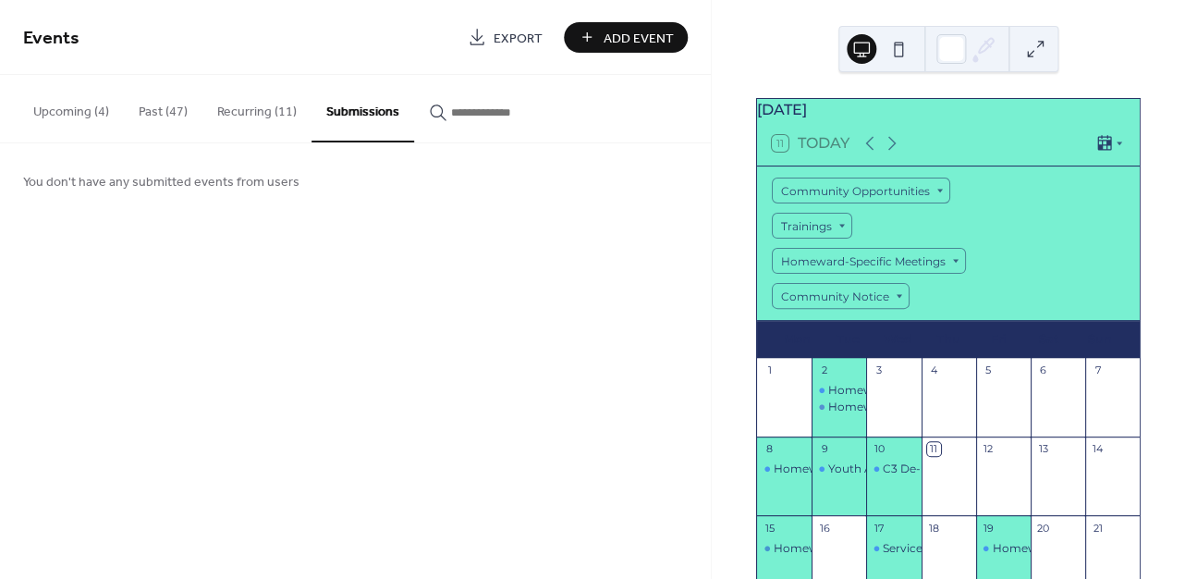
click at [53, 110] on button "Upcoming (4)" at bounding box center [70, 108] width 105 height 66
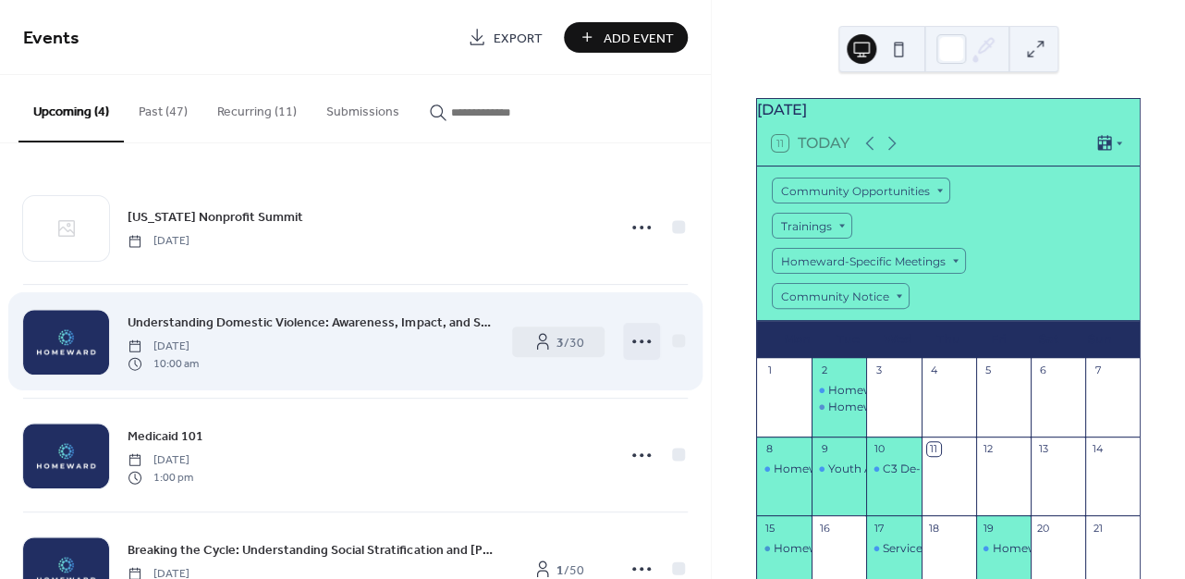
click at [627, 344] on icon at bounding box center [642, 341] width 30 height 30
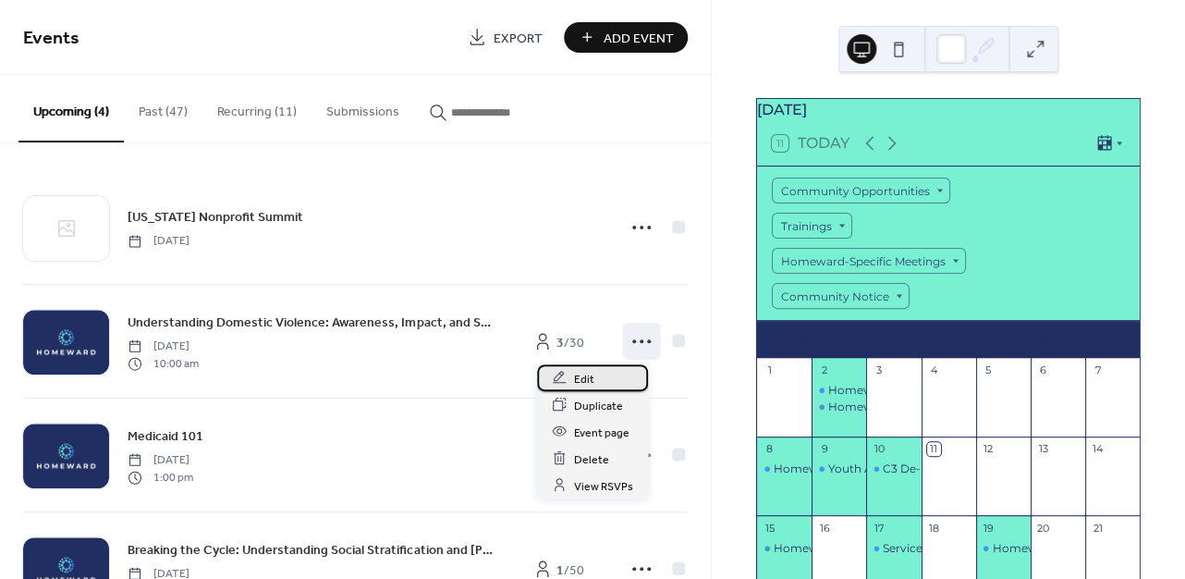
click at [571, 376] on div "Edit" at bounding box center [592, 377] width 111 height 27
